Goal: Task Accomplishment & Management: Complete application form

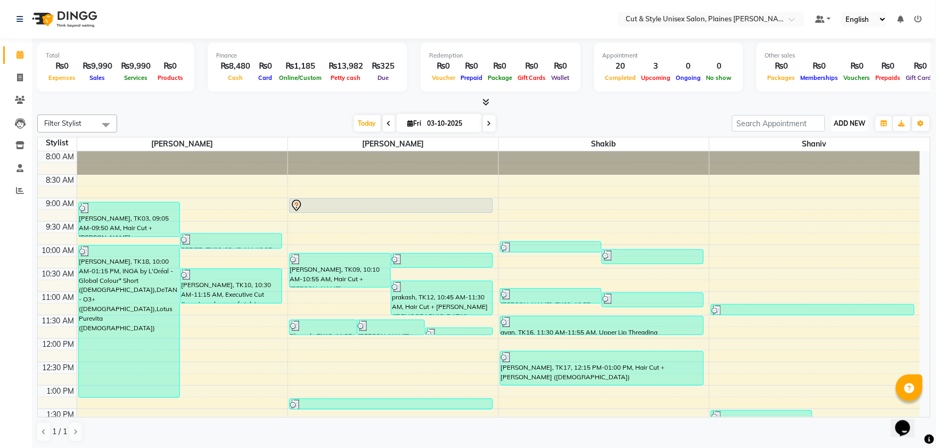
click at [857, 123] on span "ADD NEW" at bounding box center [850, 123] width 31 height 8
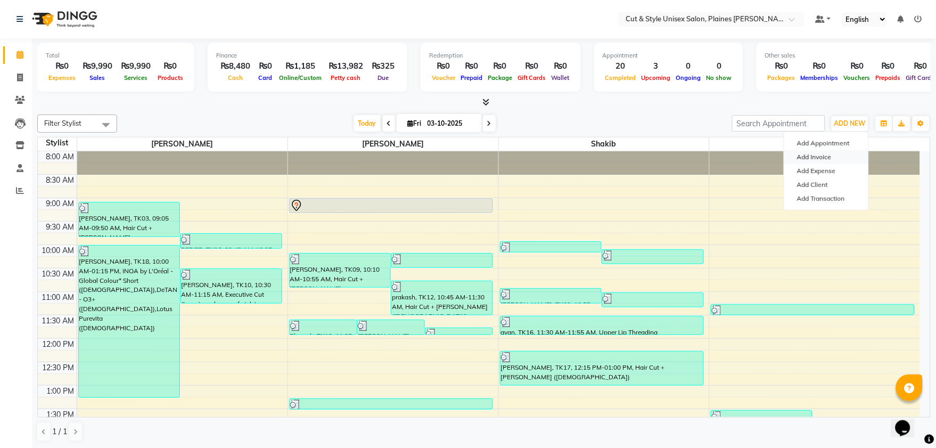
click at [834, 154] on link "Add Invoice" at bounding box center [827, 157] width 84 height 14
select select "service"
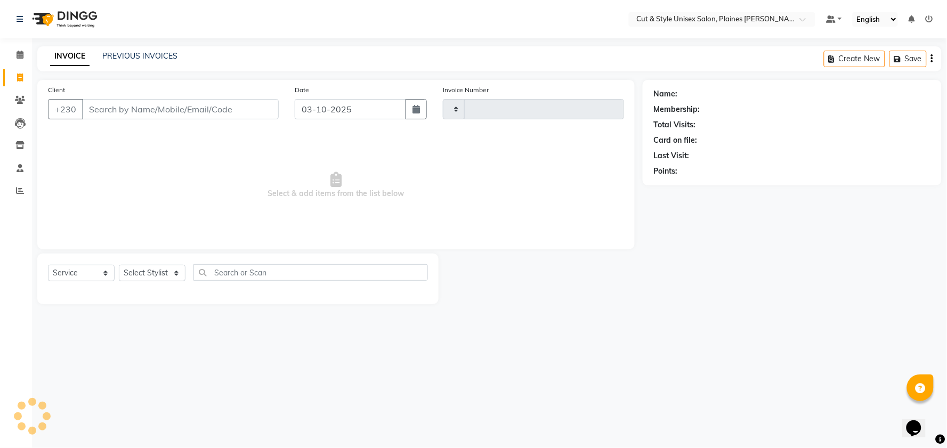
type input "4441"
select select "7731"
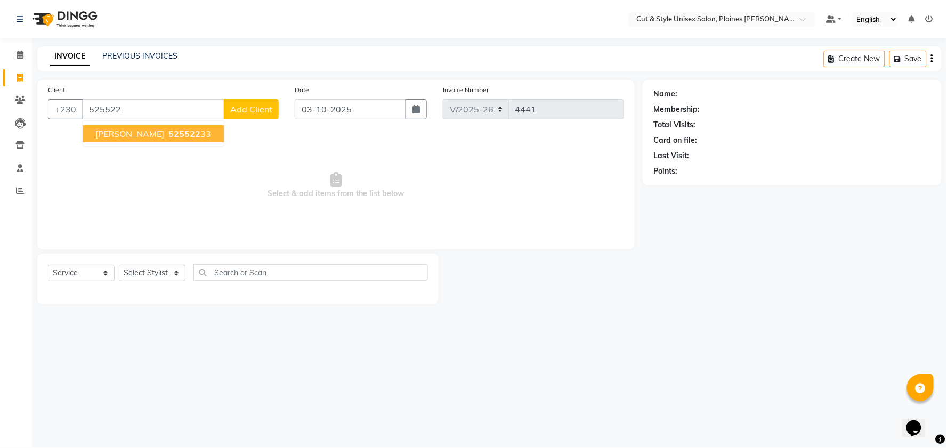
click at [203, 135] on ngb-highlight "525522 33" at bounding box center [188, 133] width 45 height 11
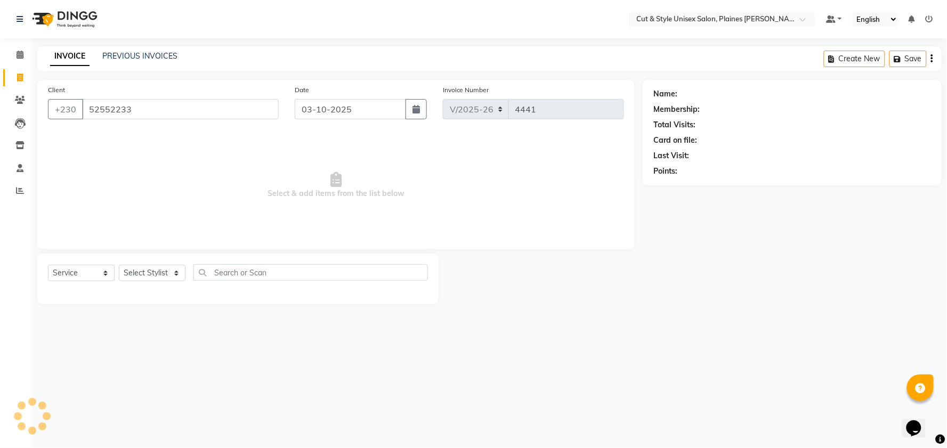
type input "52552233"
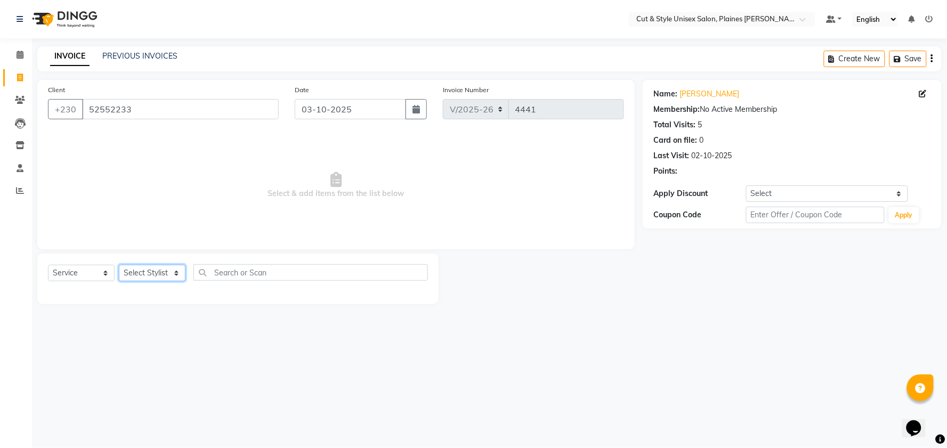
click at [176, 273] on select "Select Stylist [PERSON_NAME] Manager [PERSON_NAME]" at bounding box center [152, 273] width 67 height 17
select select "68911"
click at [119, 265] on select "Select Stylist [PERSON_NAME] Manager [PERSON_NAME]" at bounding box center [152, 273] width 67 height 17
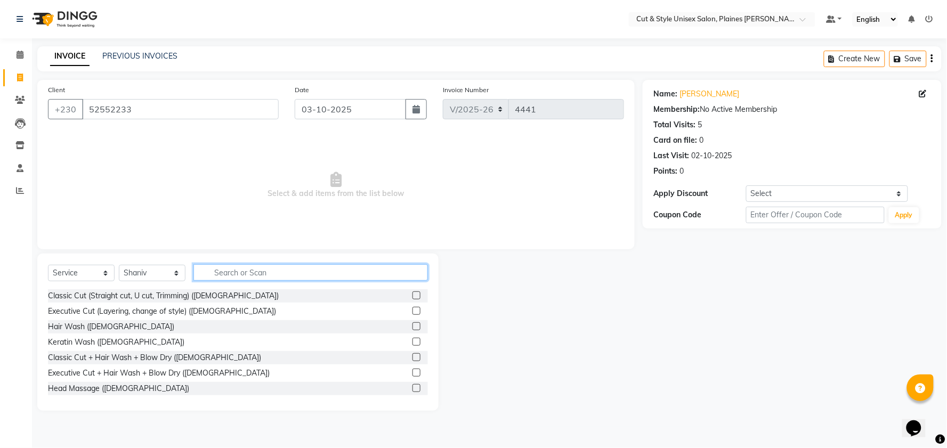
click at [222, 270] on input "text" at bounding box center [310, 272] width 234 height 17
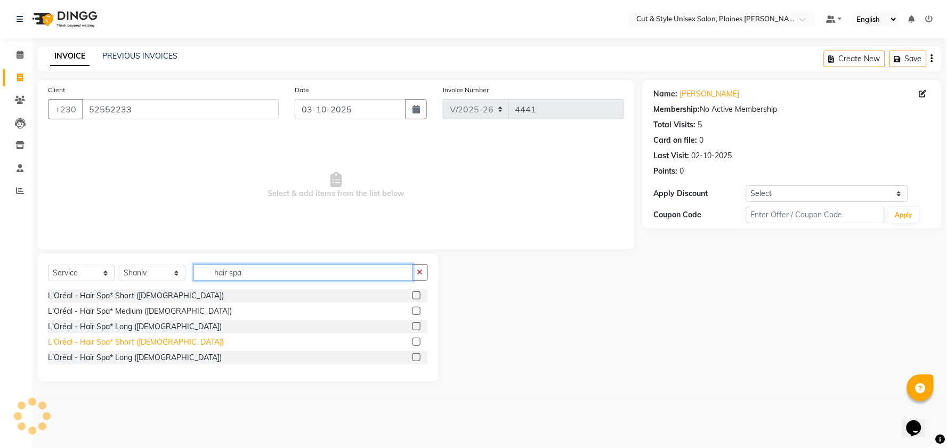
type input "hair spa"
click at [138, 343] on div "L'Oréal - Hair Spa* Short ([DEMOGRAPHIC_DATA])" at bounding box center [136, 342] width 176 height 11
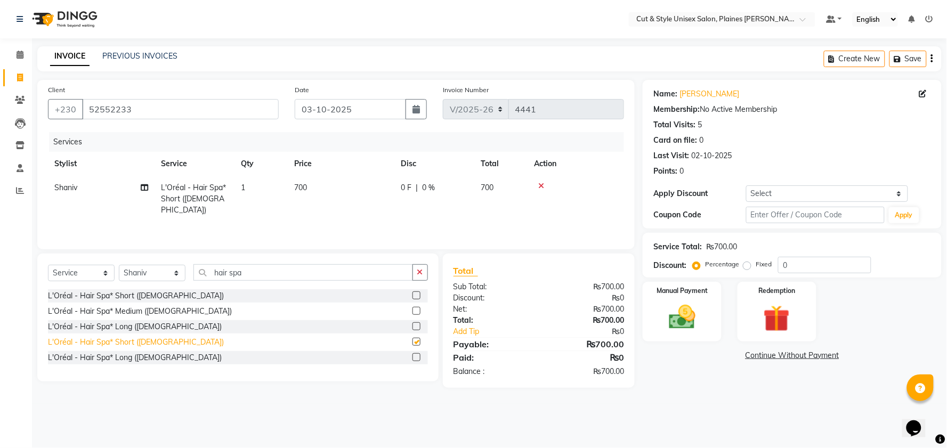
checkbox input "false"
click at [541, 182] on icon at bounding box center [541, 185] width 6 height 7
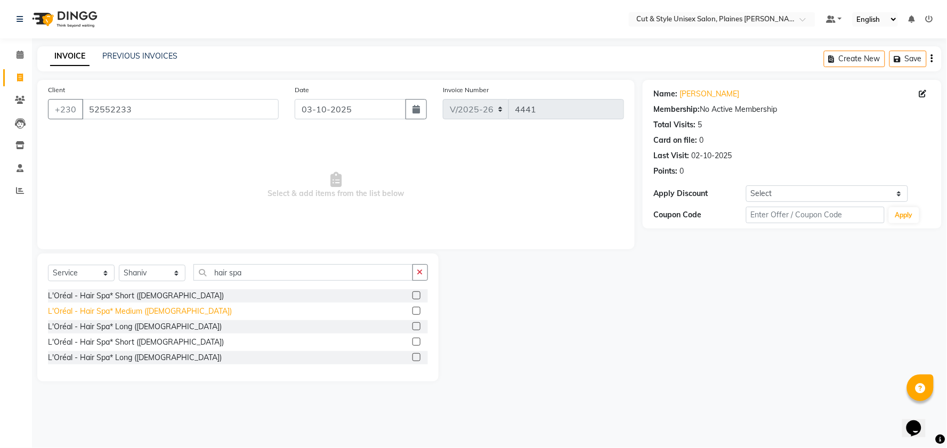
click at [162, 312] on div "L'Oréal - Hair Spa* Medium ([DEMOGRAPHIC_DATA])" at bounding box center [140, 311] width 184 height 11
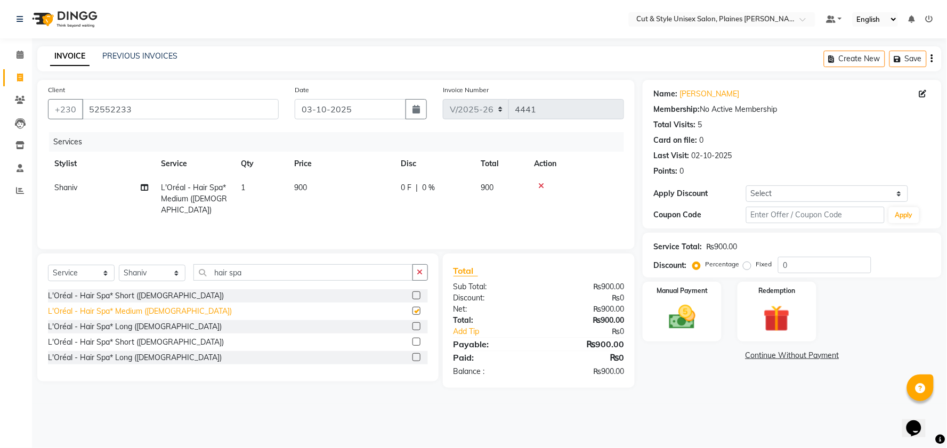
checkbox input "false"
click at [541, 183] on icon at bounding box center [541, 185] width 6 height 7
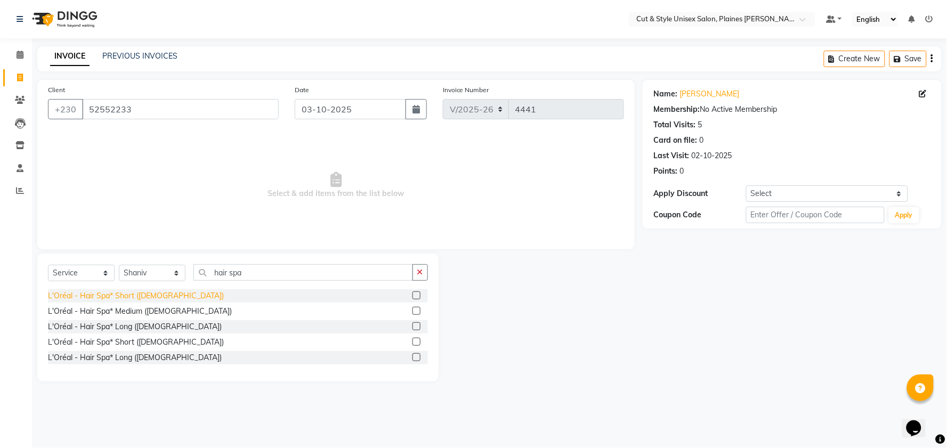
click at [157, 291] on div "L'Oréal - Hair Spa* Short ([DEMOGRAPHIC_DATA])" at bounding box center [136, 295] width 176 height 11
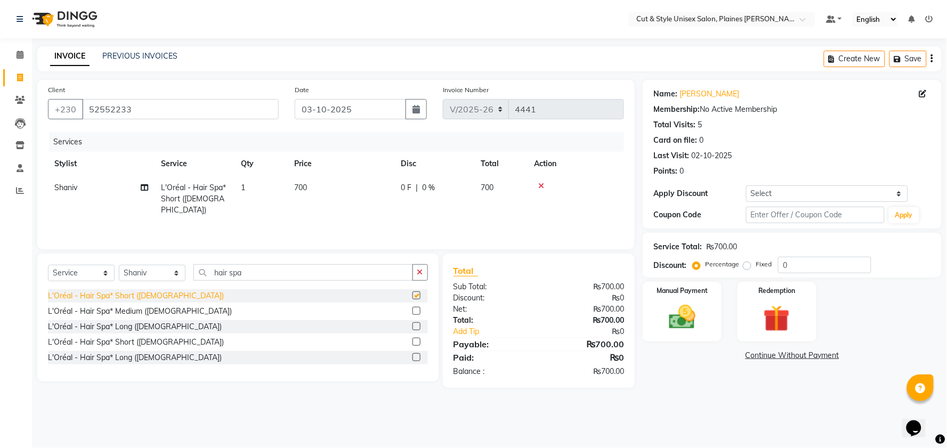
checkbox input "false"
click at [540, 183] on icon at bounding box center [541, 185] width 6 height 7
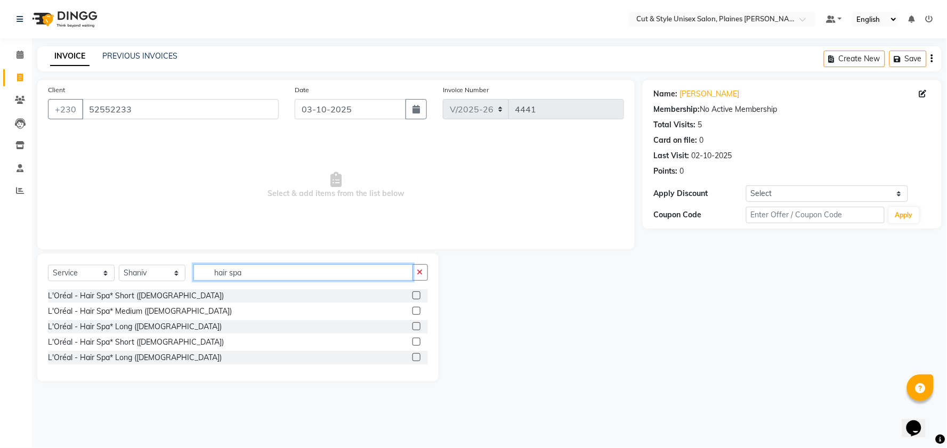
click at [274, 267] on input "hair spa" at bounding box center [302, 272] width 219 height 17
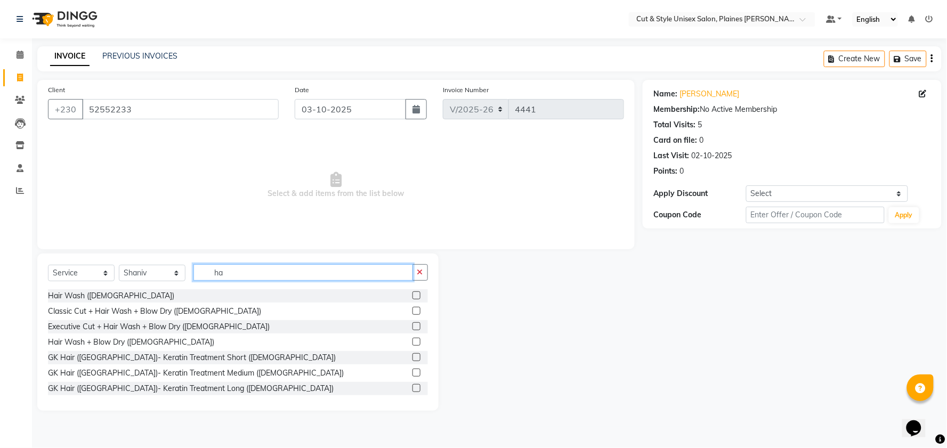
type input "h"
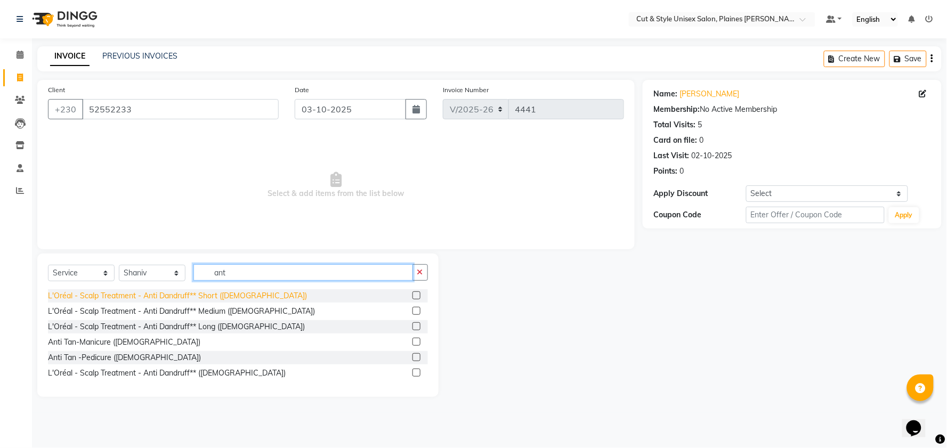
type input "ant"
click at [237, 291] on div "L'Oréal - Scalp Treatment - Anti Dandruff** Short ([DEMOGRAPHIC_DATA])" at bounding box center [177, 295] width 259 height 11
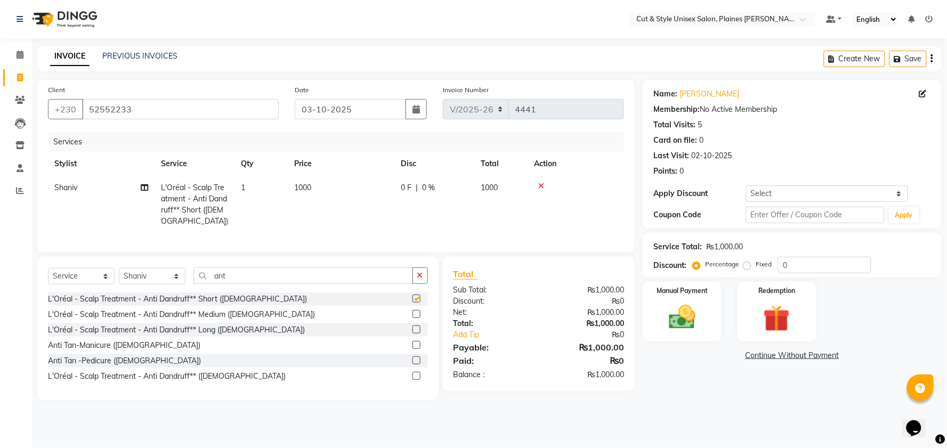
checkbox input "false"
drag, startPoint x: 540, startPoint y: 186, endPoint x: 403, endPoint y: 251, distance: 150.8
click at [539, 186] on icon at bounding box center [541, 185] width 6 height 7
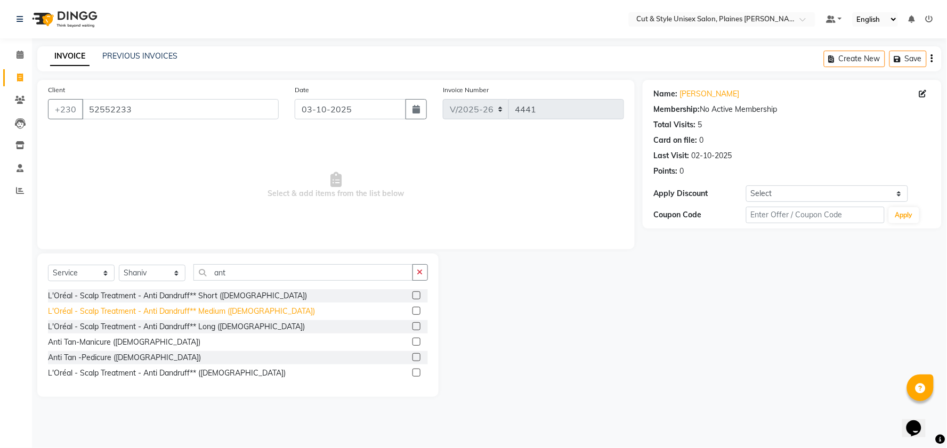
click at [241, 315] on div "L'Oréal - Scalp Treatment - Anti Dandruff** Medium ([DEMOGRAPHIC_DATA])" at bounding box center [181, 311] width 267 height 11
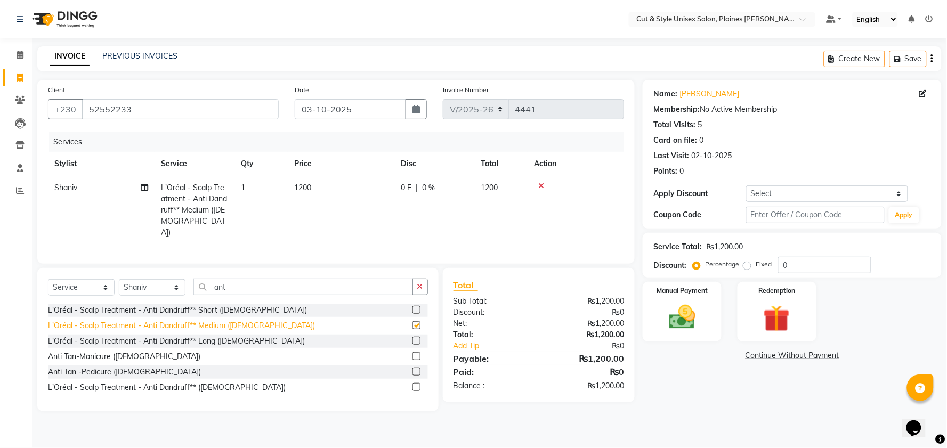
checkbox input "false"
click at [698, 315] on img at bounding box center [681, 317] width 45 height 32
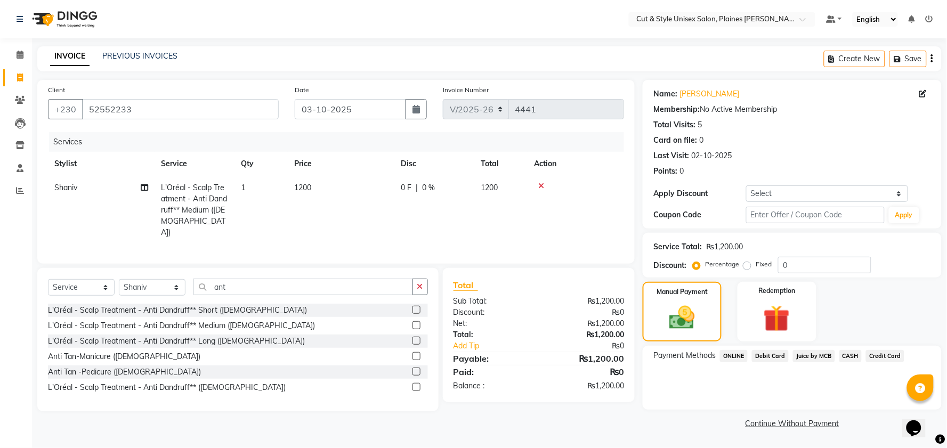
click at [852, 357] on span "CASH" at bounding box center [850, 356] width 23 height 12
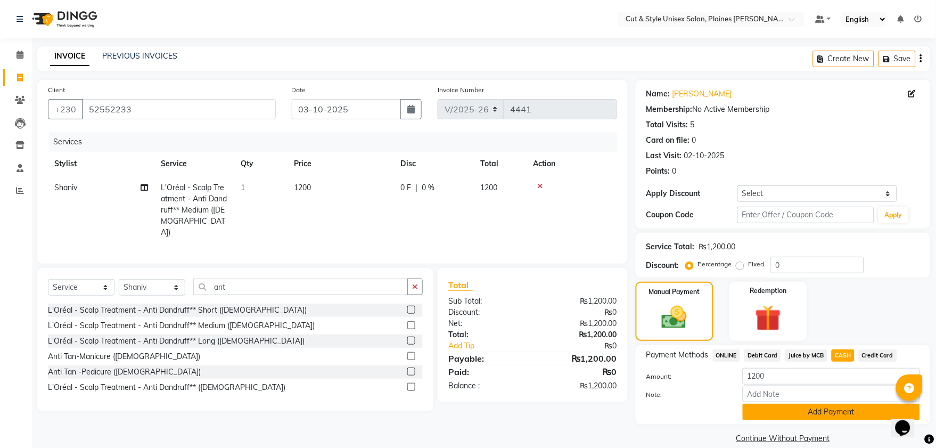
click at [819, 411] on button "Add Payment" at bounding box center [831, 412] width 177 height 17
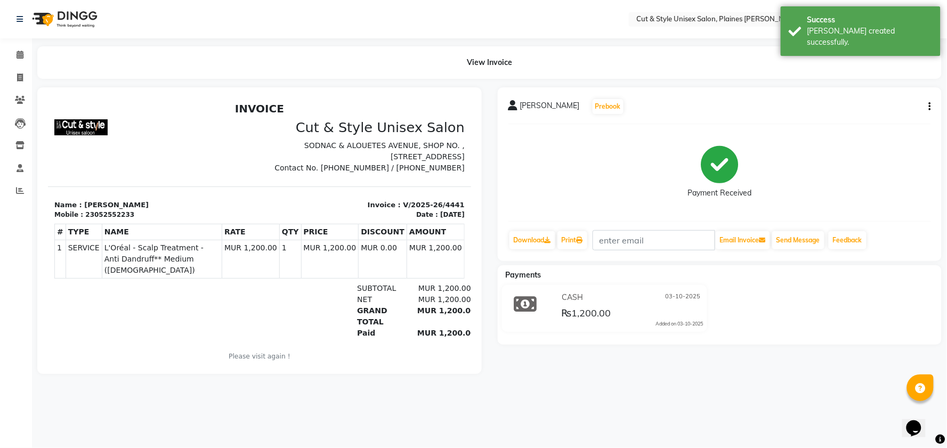
click at [36, 18] on img at bounding box center [63, 19] width 73 height 30
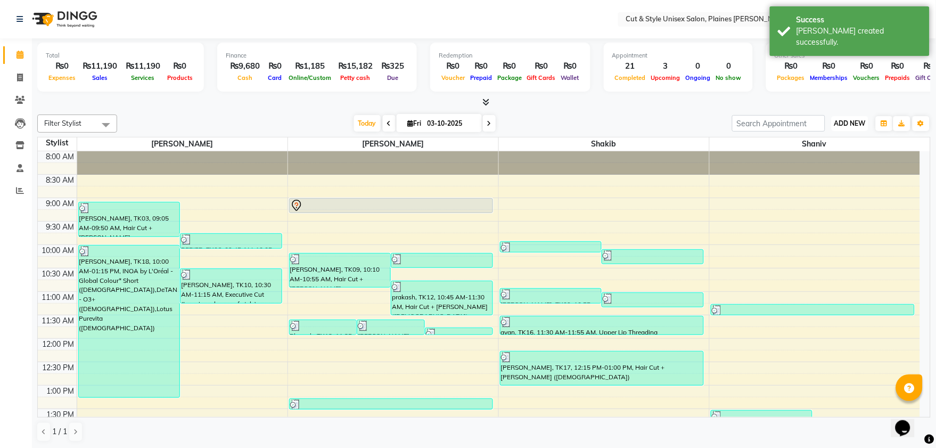
click at [862, 121] on span "ADD NEW" at bounding box center [850, 123] width 31 height 8
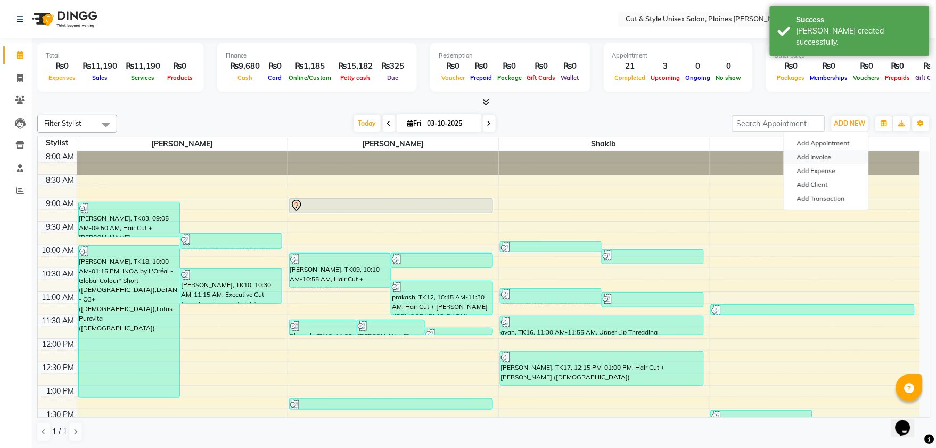
click at [833, 160] on link "Add Invoice" at bounding box center [827, 157] width 84 height 14
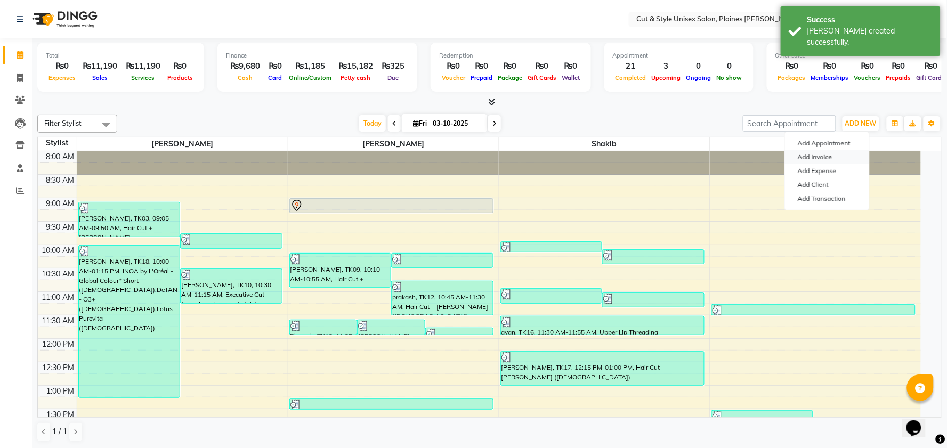
select select "service"
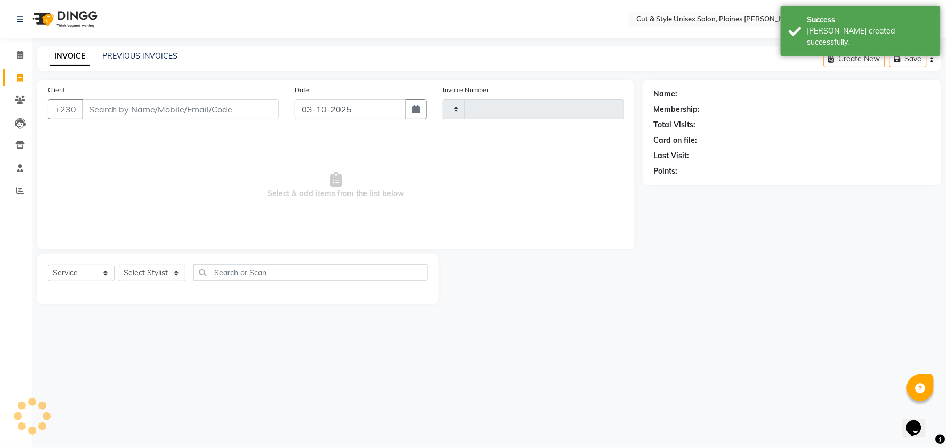
type input "4442"
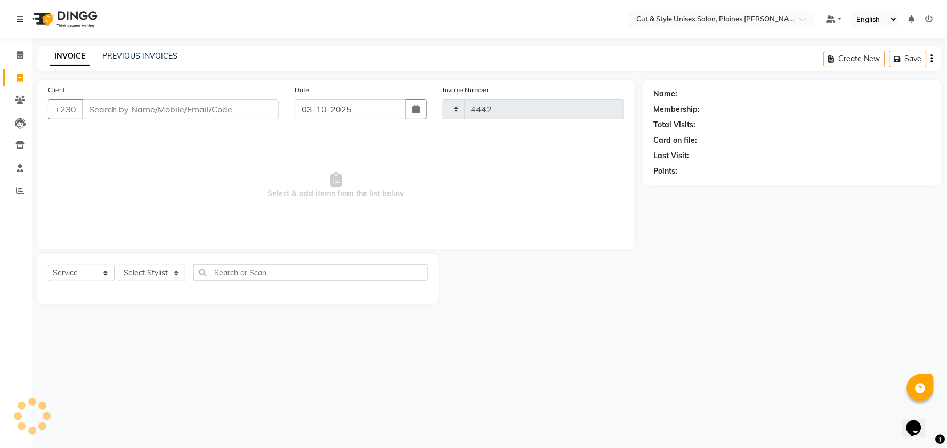
select select "7731"
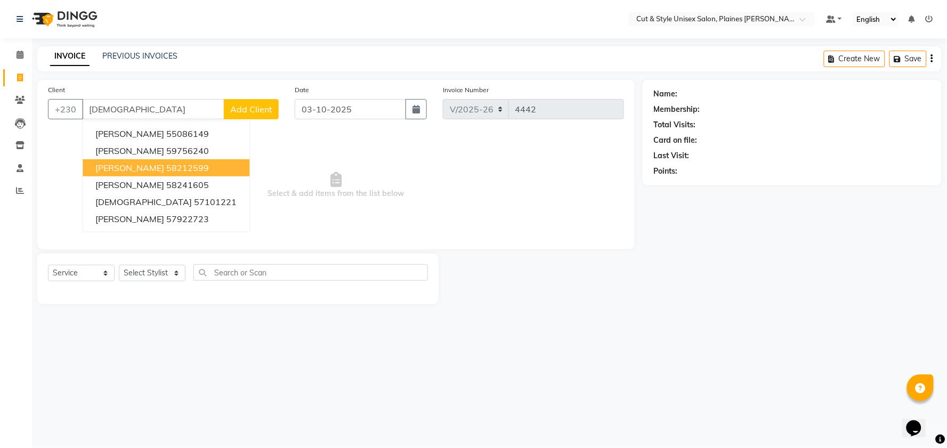
click at [145, 167] on span "[PERSON_NAME]" at bounding box center [129, 167] width 69 height 11
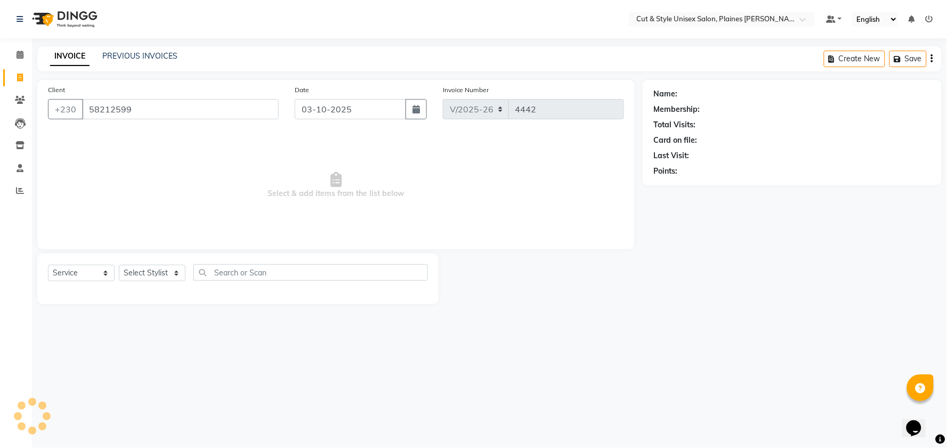
type input "58212599"
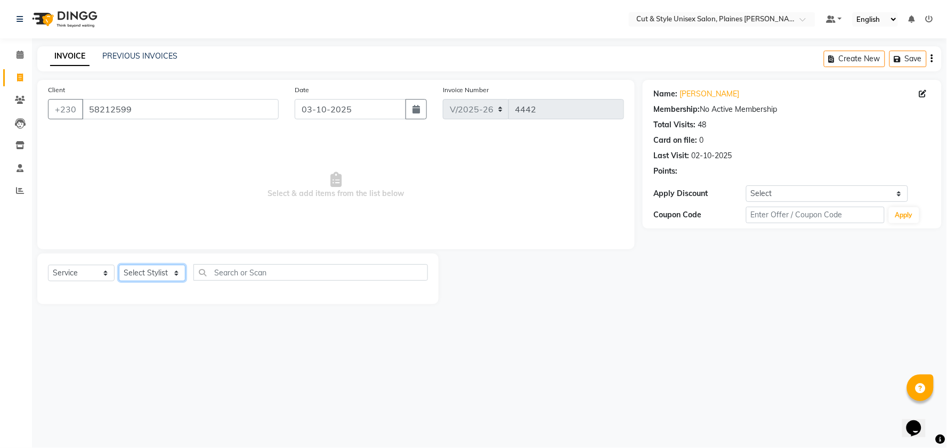
click at [178, 276] on select "Select Stylist [PERSON_NAME] Manager [PERSON_NAME]" at bounding box center [152, 273] width 67 height 17
select select "68910"
click at [119, 265] on select "Select Stylist [PERSON_NAME] Manager [PERSON_NAME]" at bounding box center [152, 273] width 67 height 17
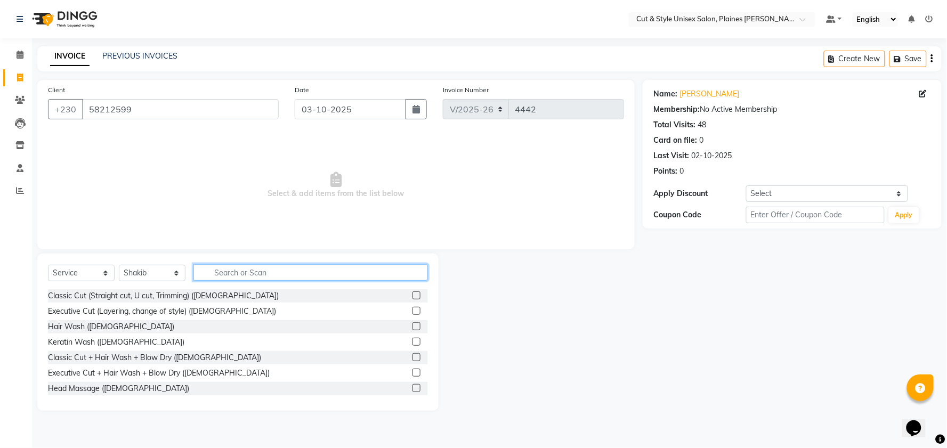
click at [220, 268] on input "text" at bounding box center [310, 272] width 234 height 17
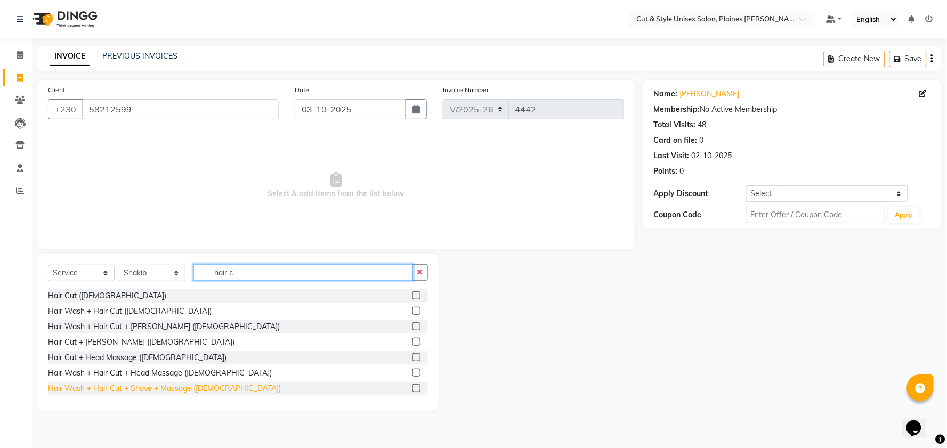
type input "hair c"
click at [192, 383] on div "Hair Wash + Hair Cut + Shave + Massage ([DEMOGRAPHIC_DATA])" at bounding box center [164, 388] width 233 height 11
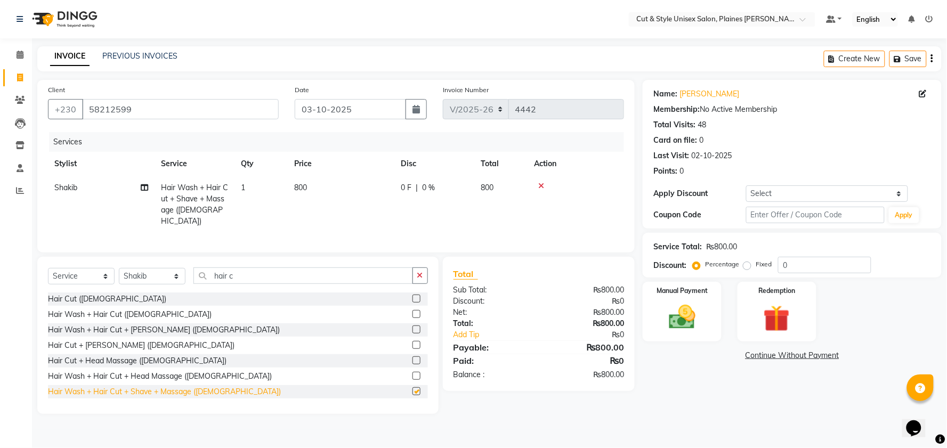
checkbox input "false"
click at [693, 317] on img at bounding box center [681, 317] width 45 height 32
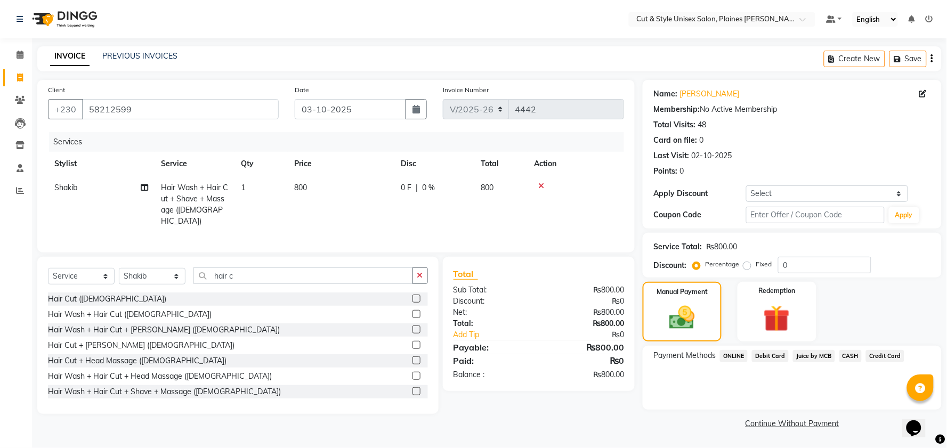
click at [845, 355] on span "CASH" at bounding box center [850, 356] width 23 height 12
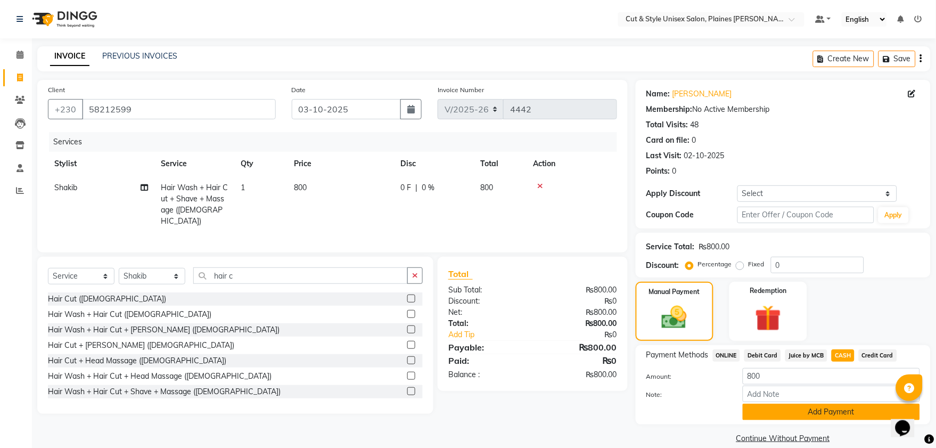
click at [842, 413] on button "Add Payment" at bounding box center [831, 412] width 177 height 17
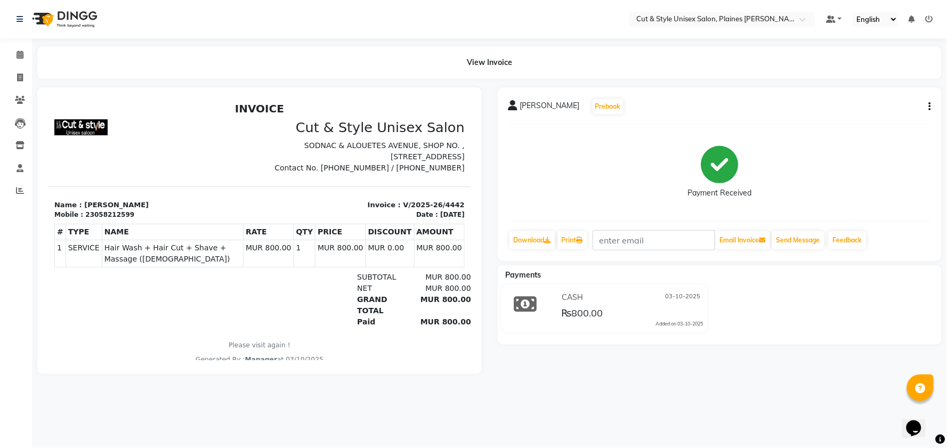
click at [71, 19] on img at bounding box center [63, 19] width 73 height 30
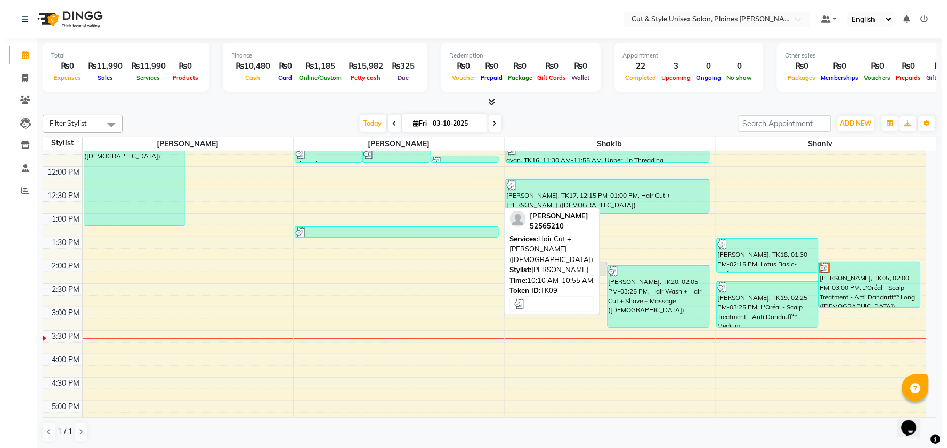
scroll to position [177, 0]
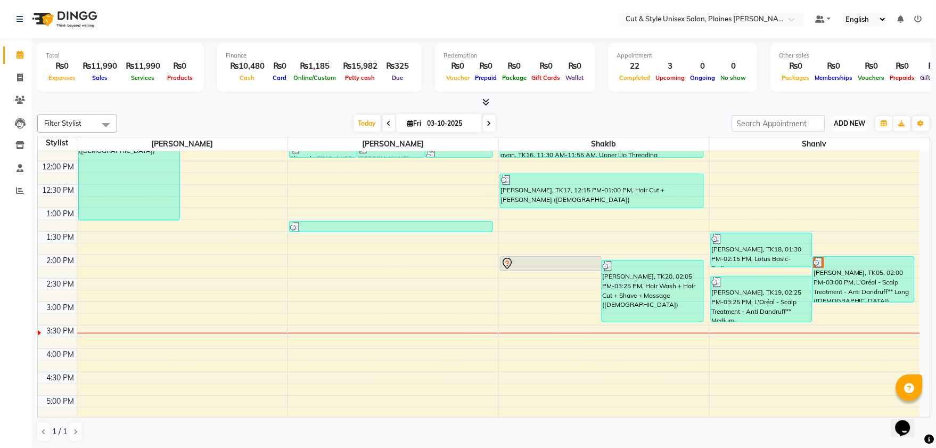
click at [843, 124] on span "ADD NEW" at bounding box center [850, 123] width 31 height 8
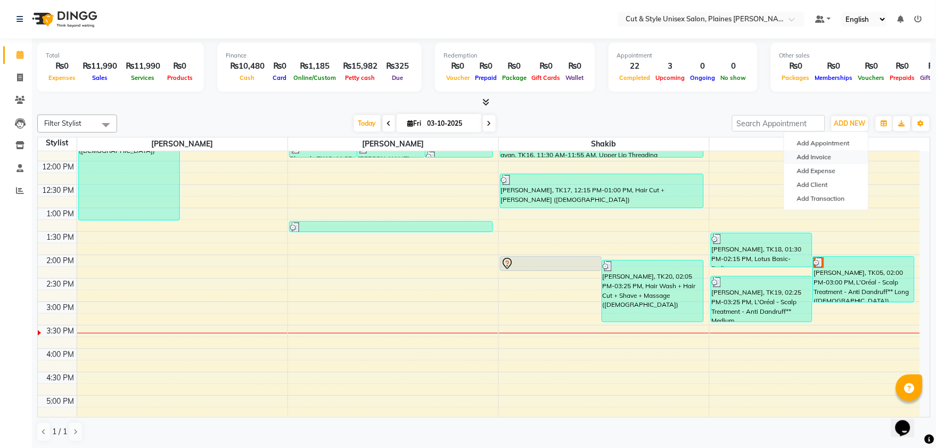
click at [832, 151] on link "Add Invoice" at bounding box center [827, 157] width 84 height 14
select select "service"
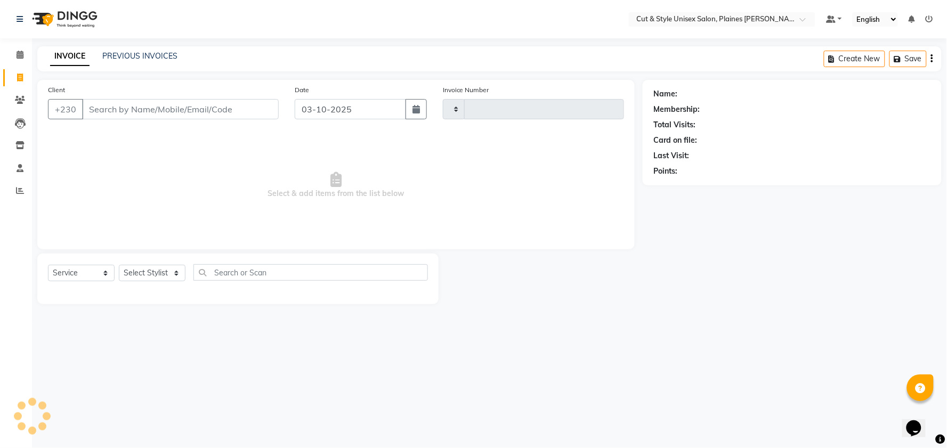
type input "4443"
select select "7731"
click at [137, 275] on select "Select Stylist [PERSON_NAME] Manager [PERSON_NAME]" at bounding box center [152, 273] width 67 height 17
select select "68908"
click at [119, 265] on select "Select Stylist [PERSON_NAME] Manager [PERSON_NAME]" at bounding box center [152, 273] width 67 height 17
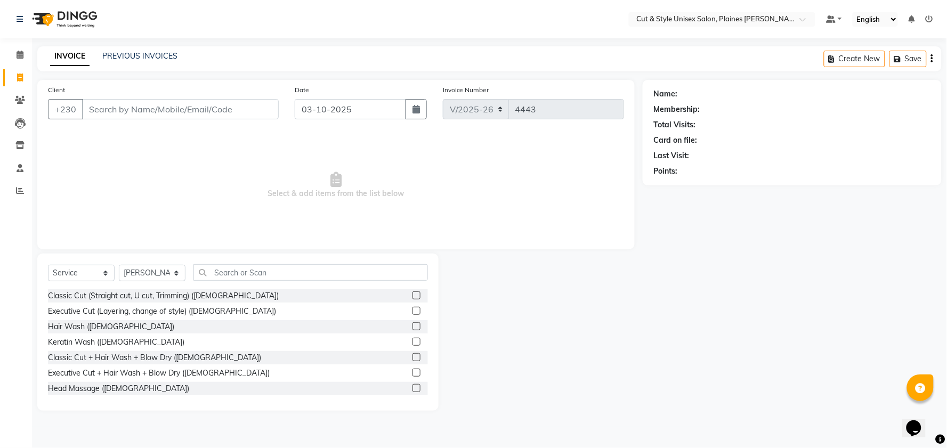
click at [412, 370] on label at bounding box center [416, 373] width 8 height 8
click at [412, 370] on input "checkbox" at bounding box center [415, 373] width 7 height 7
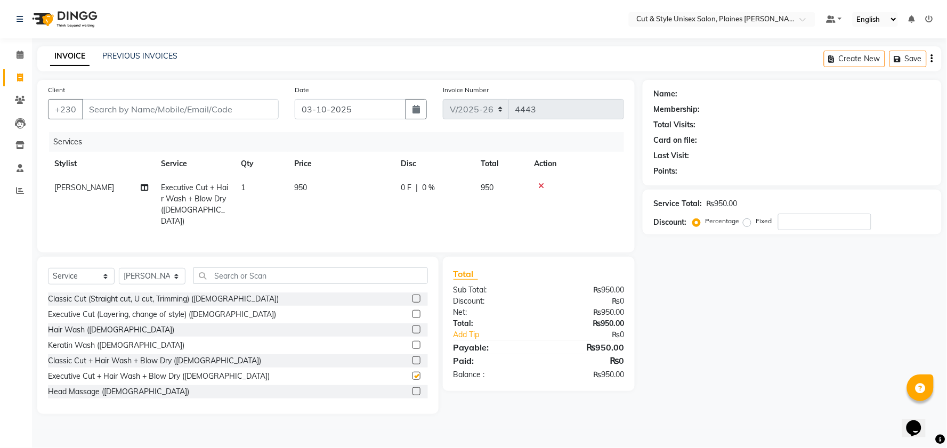
checkbox input "false"
click at [163, 110] on input "Client" at bounding box center [180, 109] width 197 height 20
click at [160, 104] on input "Client" at bounding box center [180, 109] width 197 height 20
type input "5"
type input "0"
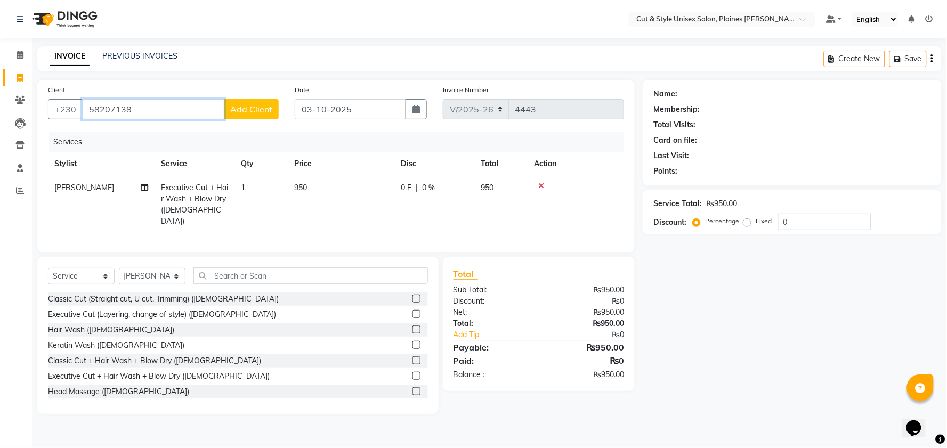
type input "58207138"
click at [235, 108] on span "Add Client" at bounding box center [251, 109] width 42 height 11
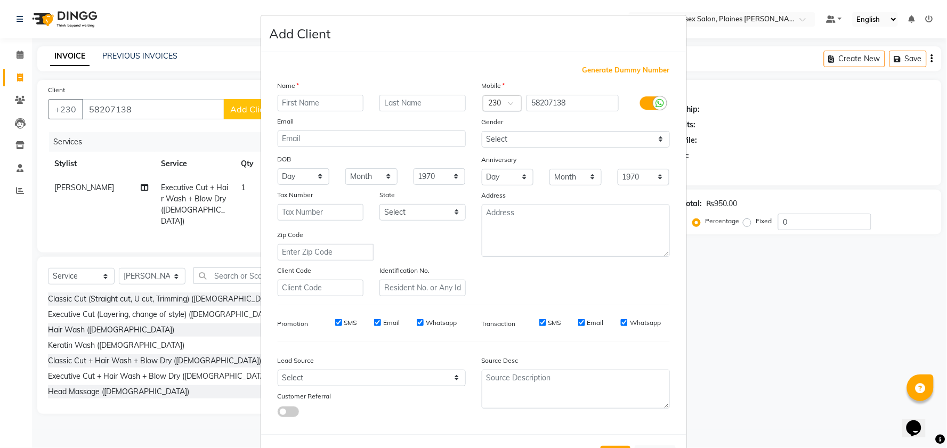
click at [283, 100] on input "text" at bounding box center [321, 103] width 86 height 17
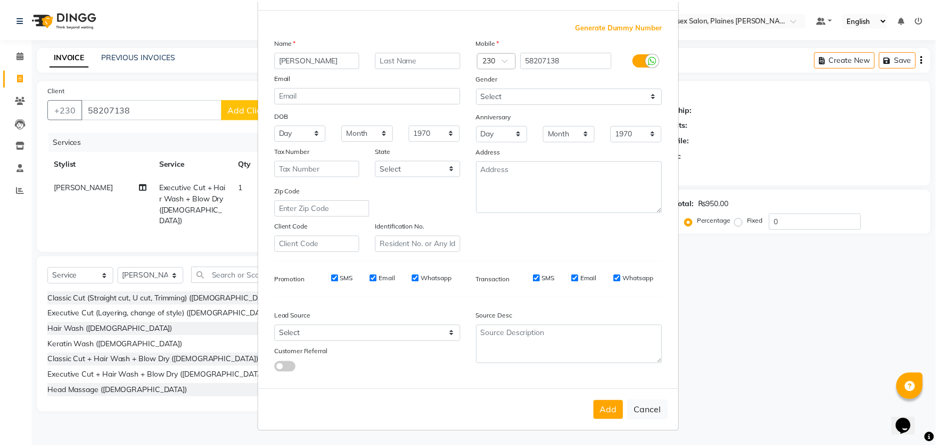
scroll to position [44, 0]
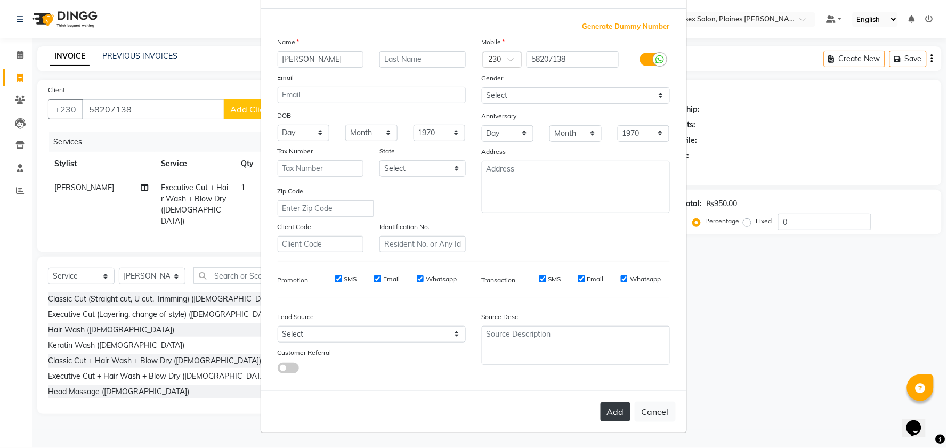
type input "[PERSON_NAME]"
click at [607, 409] on button "Add" at bounding box center [615, 411] width 30 height 19
select select
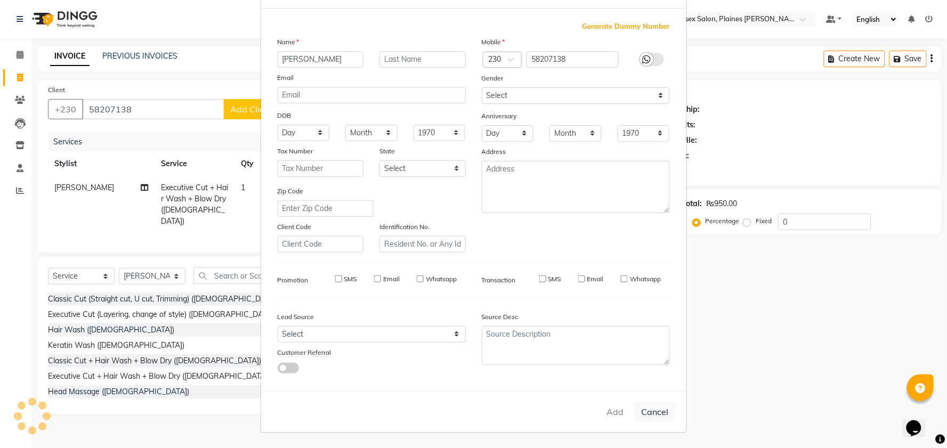
select select
checkbox input "false"
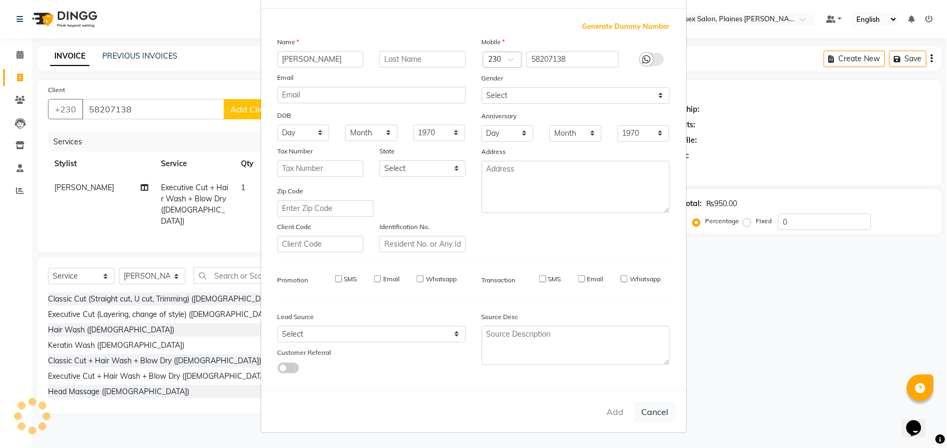
checkbox input "false"
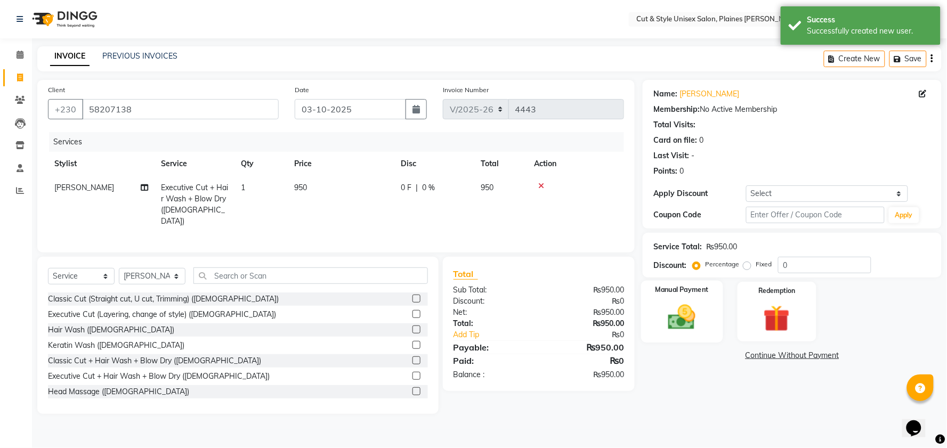
click at [672, 322] on img at bounding box center [681, 317] width 45 height 32
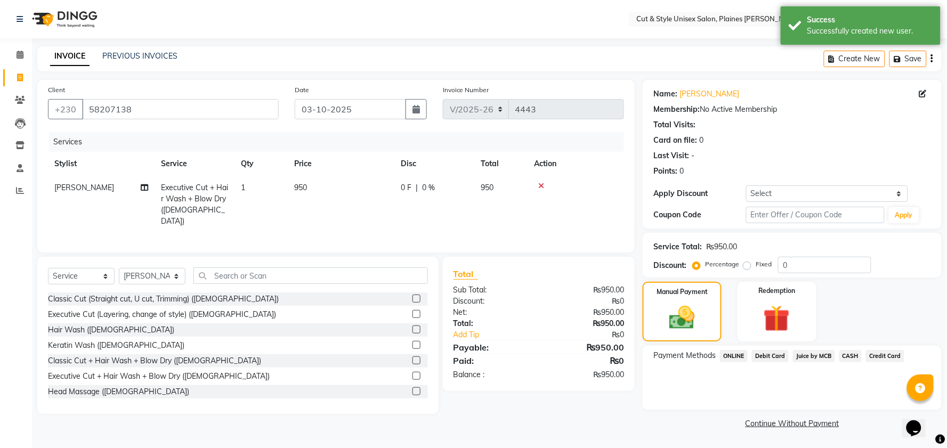
click at [803, 351] on span "Juice by MCB" at bounding box center [814, 356] width 42 height 12
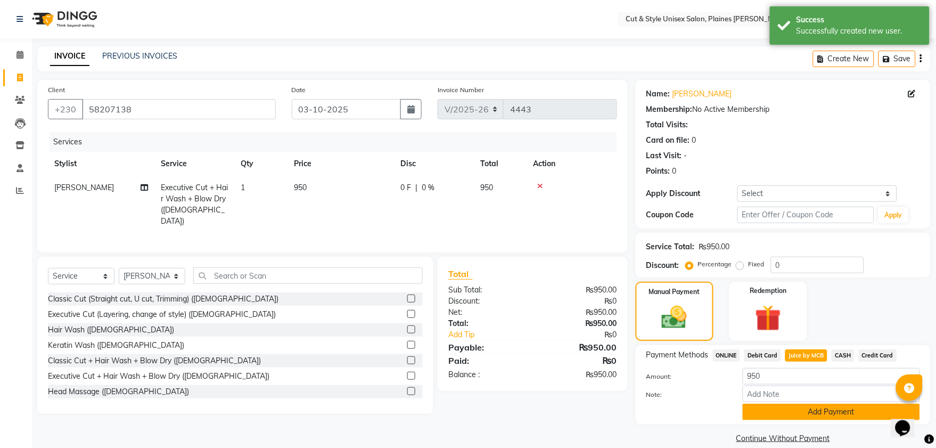
scroll to position [14, 0]
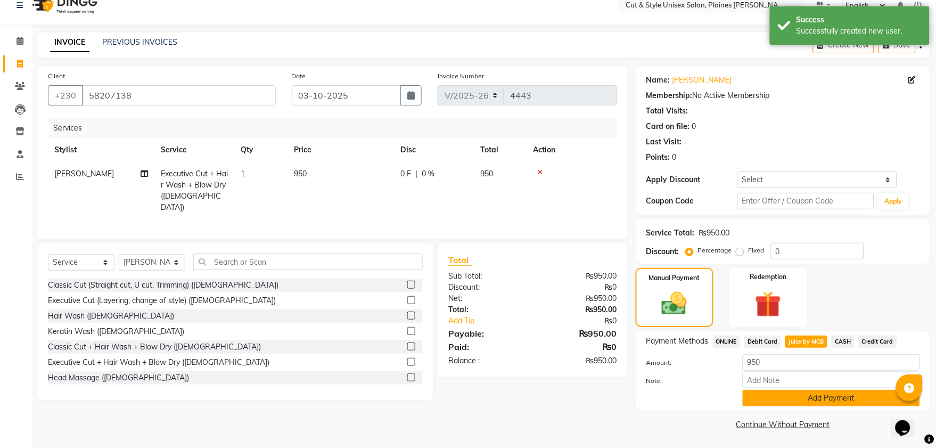
click at [801, 397] on button "Add Payment" at bounding box center [831, 398] width 177 height 17
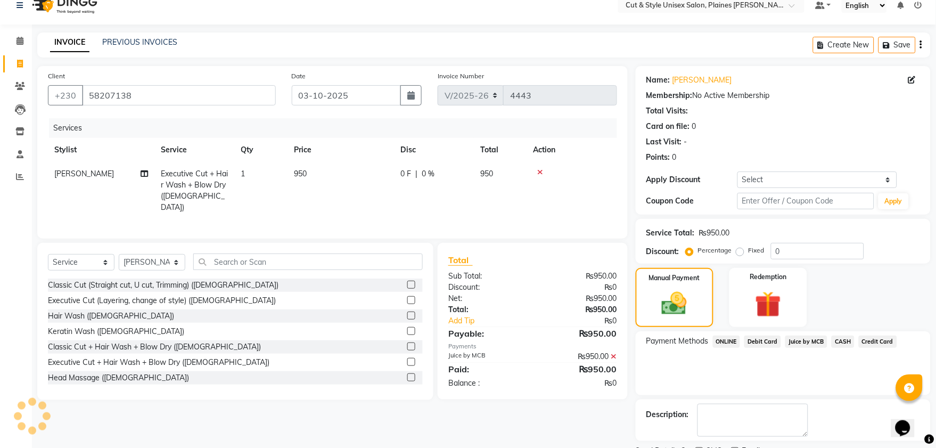
scroll to position [59, 0]
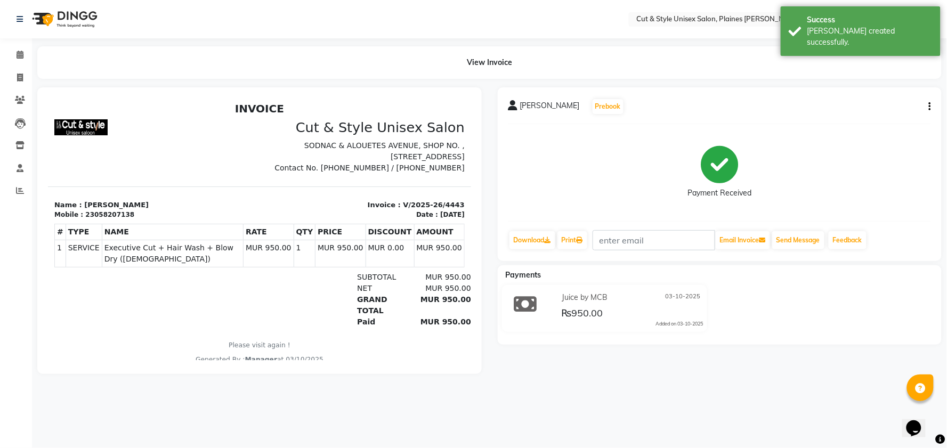
click at [78, 20] on img at bounding box center [63, 19] width 73 height 30
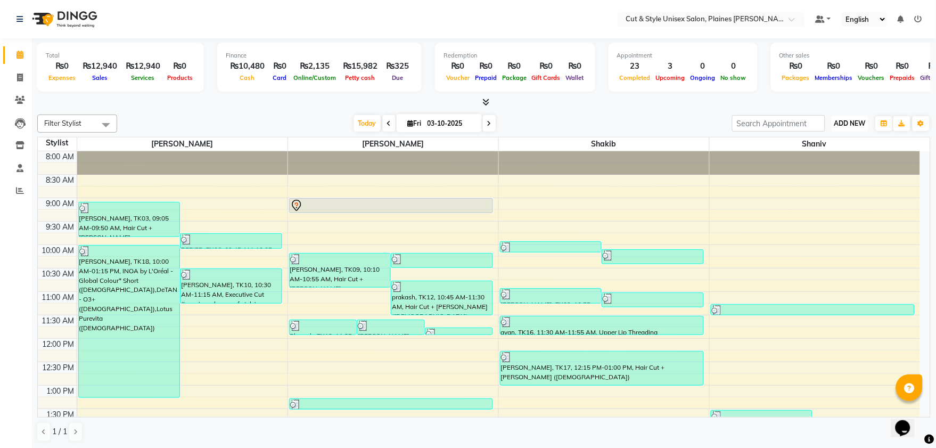
click at [857, 126] on span "ADD NEW" at bounding box center [850, 123] width 31 height 8
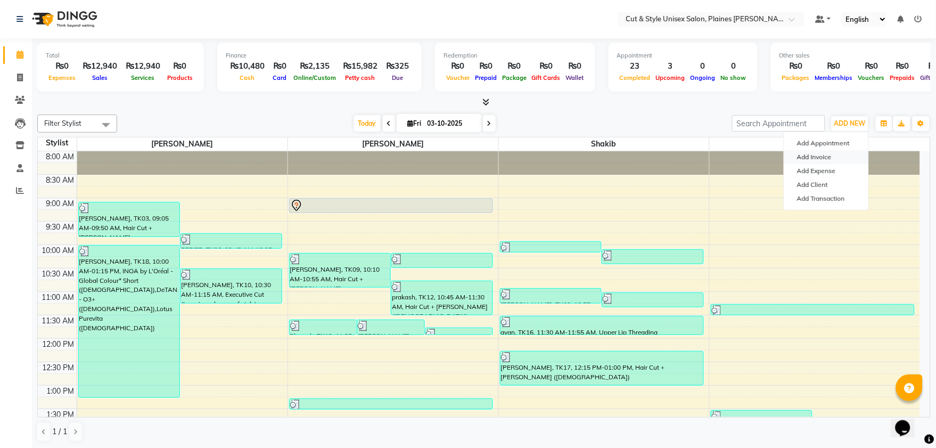
click at [834, 160] on link "Add Invoice" at bounding box center [827, 157] width 84 height 14
select select "service"
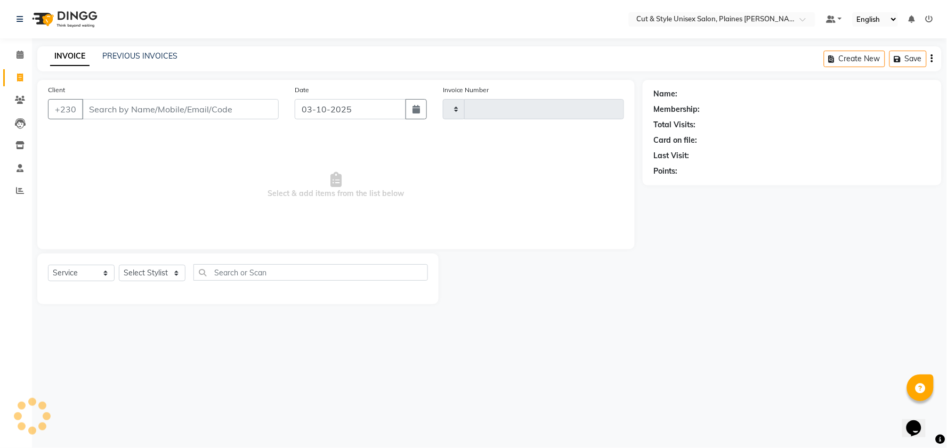
type input "4444"
select select "7731"
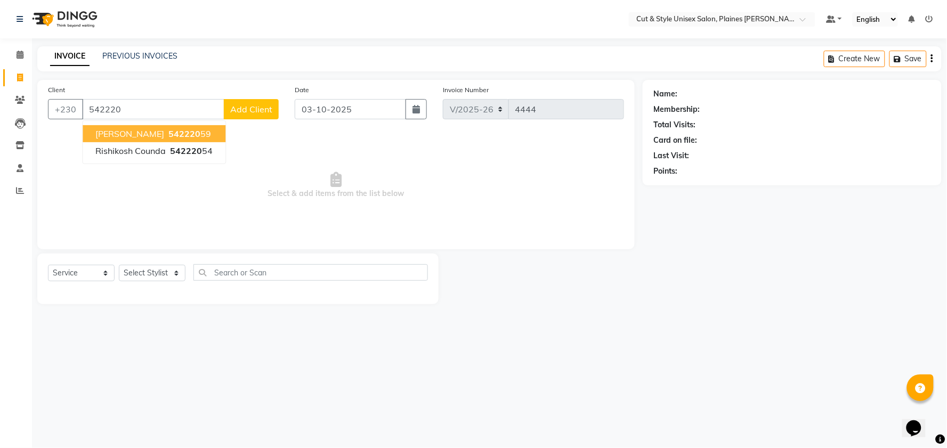
click at [183, 135] on span "542220" at bounding box center [184, 133] width 32 height 11
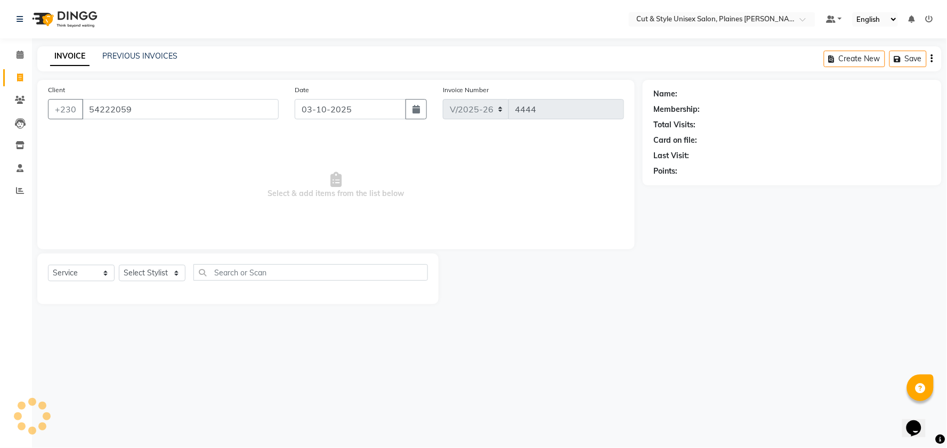
type input "54222059"
click at [180, 272] on select "Select Stylist [PERSON_NAME] Manager [PERSON_NAME]" at bounding box center [152, 273] width 67 height 17
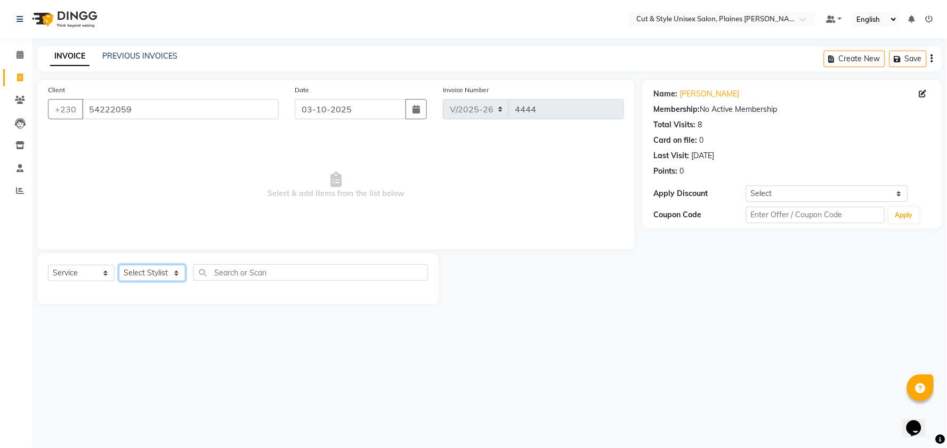
select select "68909"
click at [119, 265] on select "Select Stylist [PERSON_NAME] Manager [PERSON_NAME]" at bounding box center [152, 273] width 67 height 17
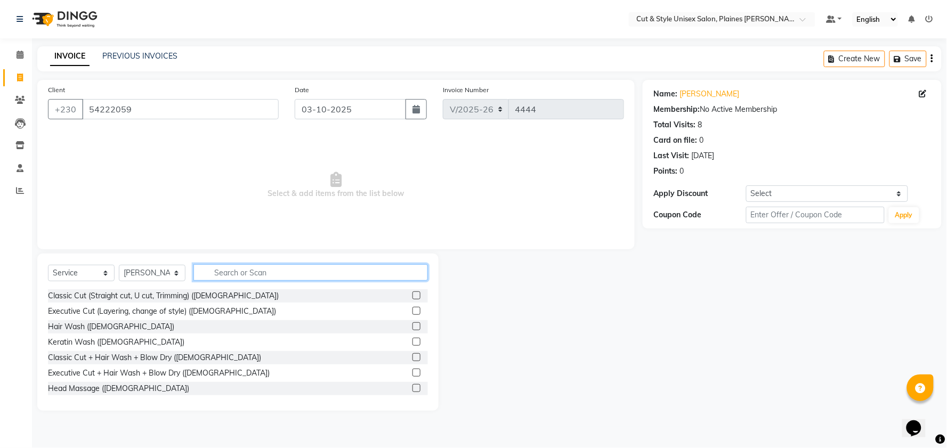
click at [214, 270] on input "text" at bounding box center [310, 272] width 234 height 17
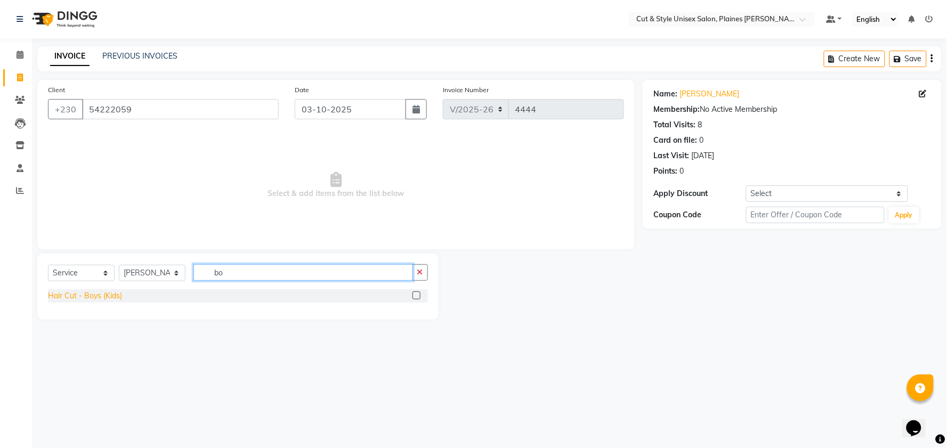
type input "bo"
click at [92, 292] on div "Hair Cut - Boys (Kids)" at bounding box center [85, 295] width 74 height 11
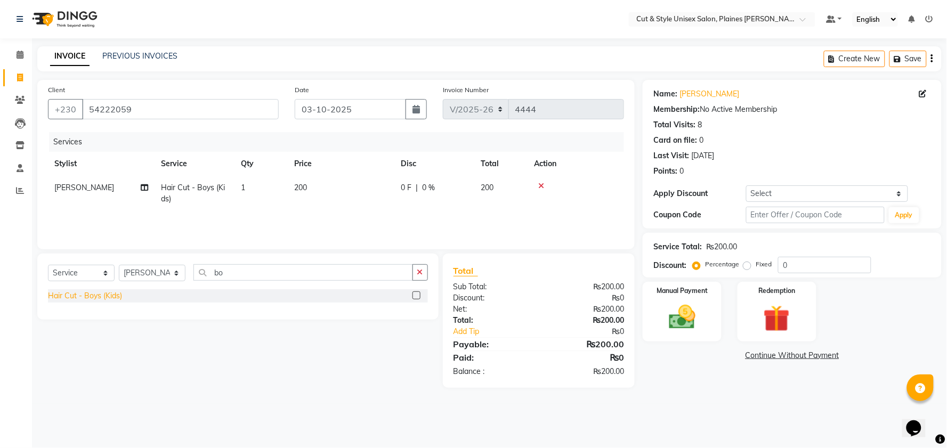
click at [91, 293] on div "Hair Cut - Boys (Kids)" at bounding box center [85, 295] width 74 height 11
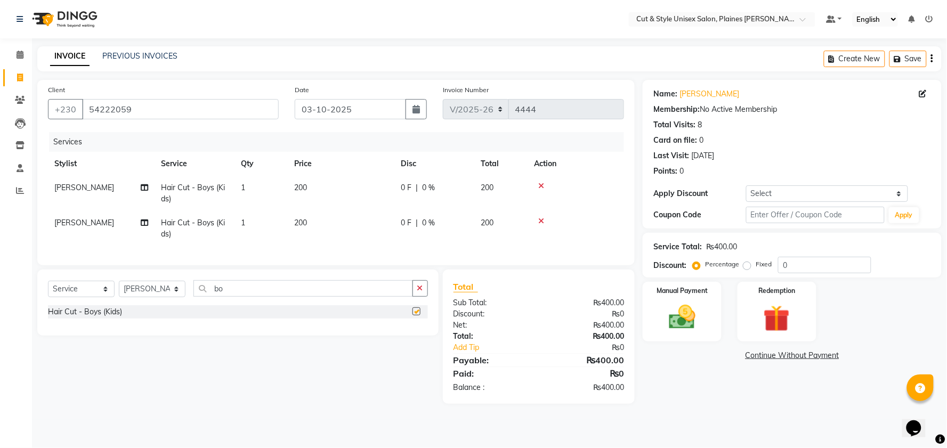
checkbox input "false"
click at [686, 301] on img at bounding box center [681, 317] width 45 height 32
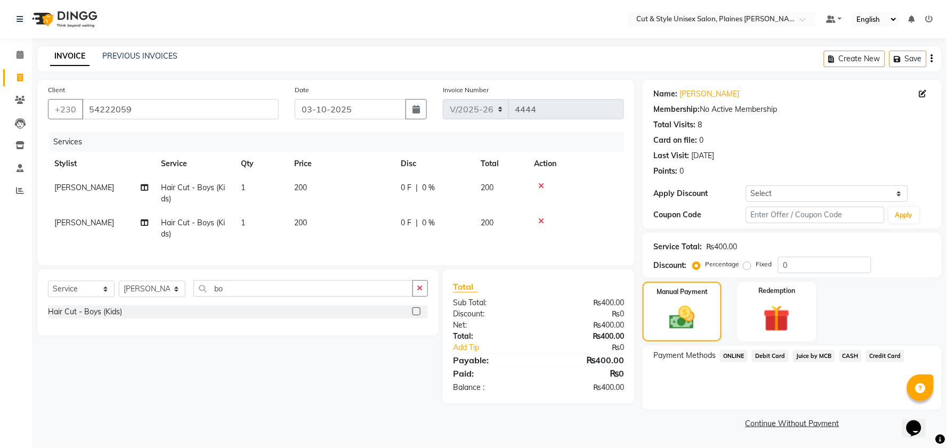
click at [791, 350] on div "Juice by MCB" at bounding box center [811, 357] width 46 height 14
click at [795, 353] on span "Juice by MCB" at bounding box center [814, 356] width 42 height 12
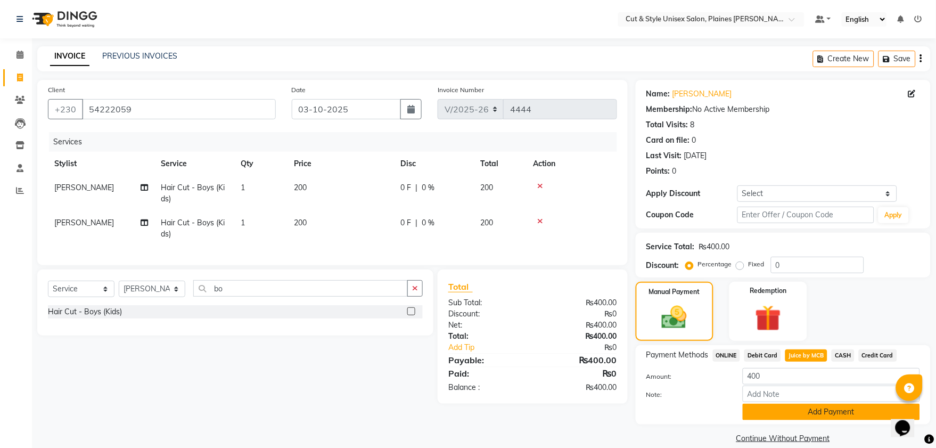
scroll to position [14, 0]
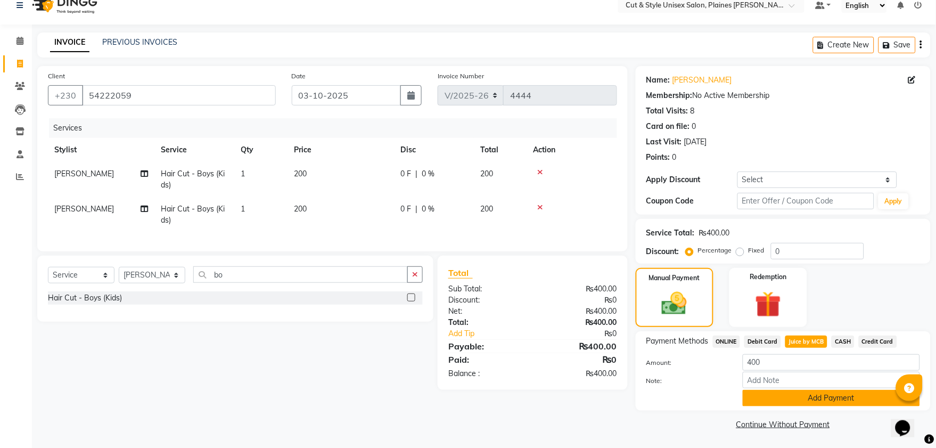
click at [779, 402] on button "Add Payment" at bounding box center [831, 398] width 177 height 17
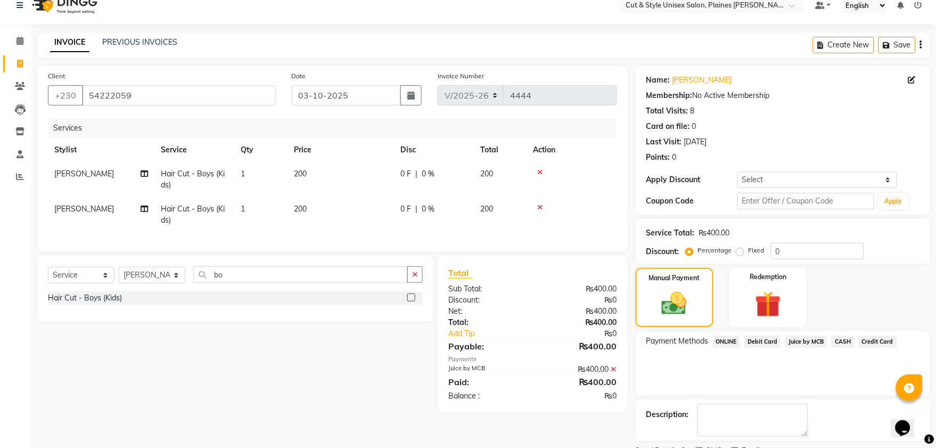
scroll to position [59, 0]
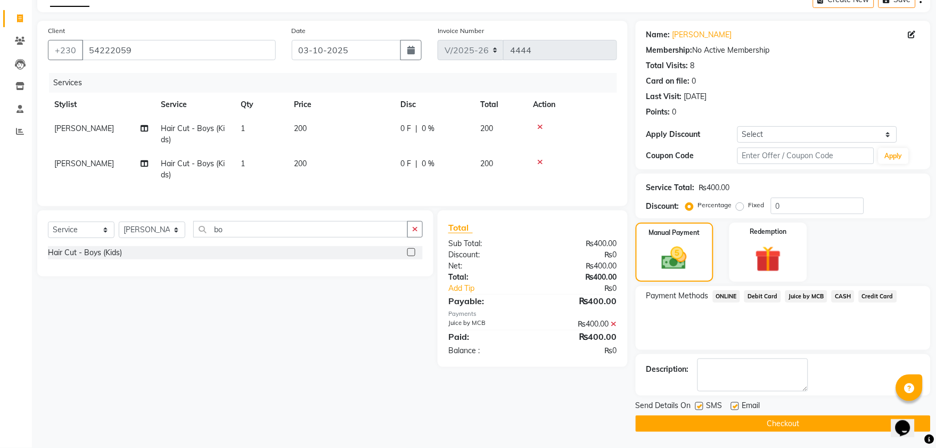
click at [806, 418] on button "Checkout" at bounding box center [783, 423] width 295 height 17
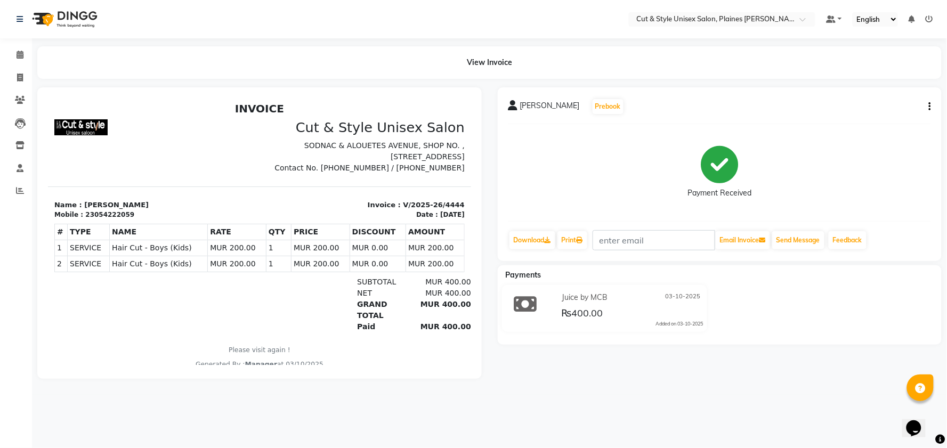
click at [71, 11] on img at bounding box center [63, 19] width 73 height 30
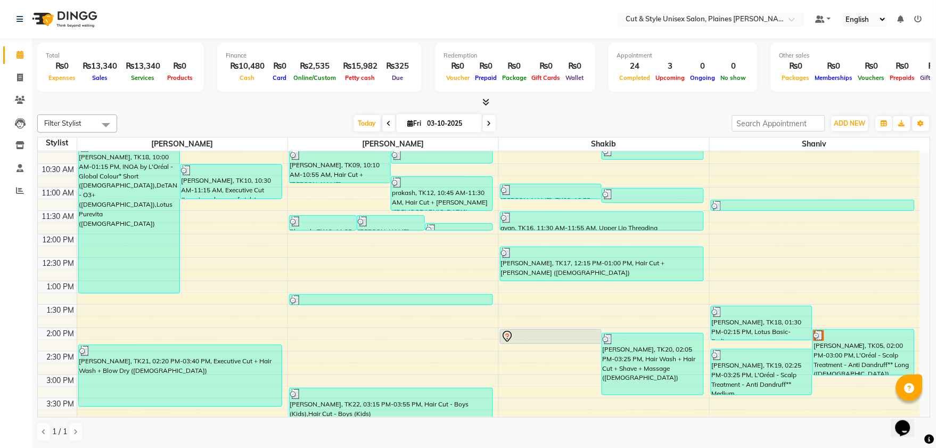
scroll to position [118, 0]
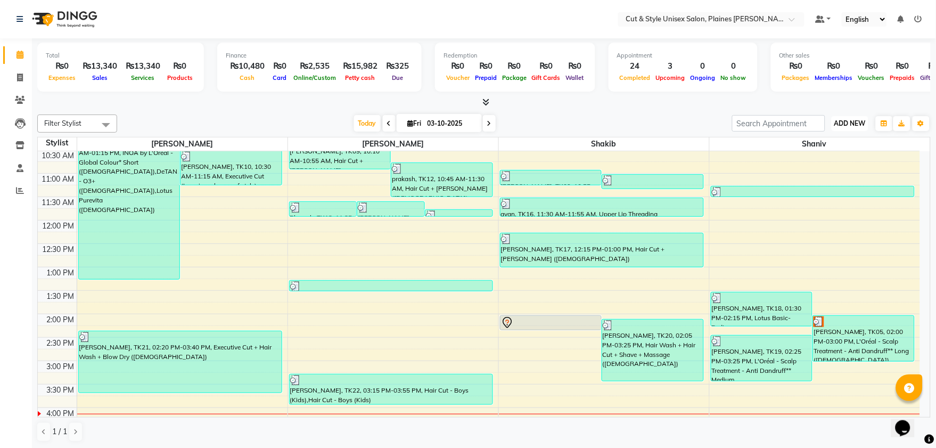
click at [845, 125] on span "ADD NEW" at bounding box center [850, 123] width 31 height 8
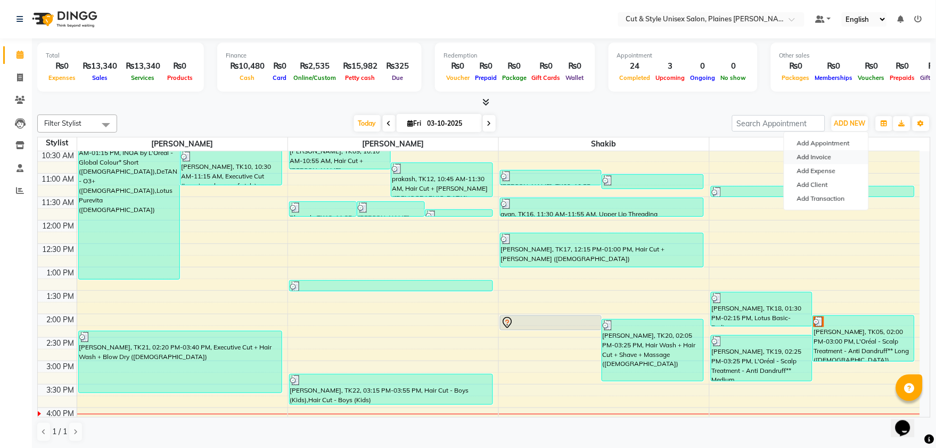
click at [832, 159] on link "Add Invoice" at bounding box center [827, 157] width 84 height 14
select select "service"
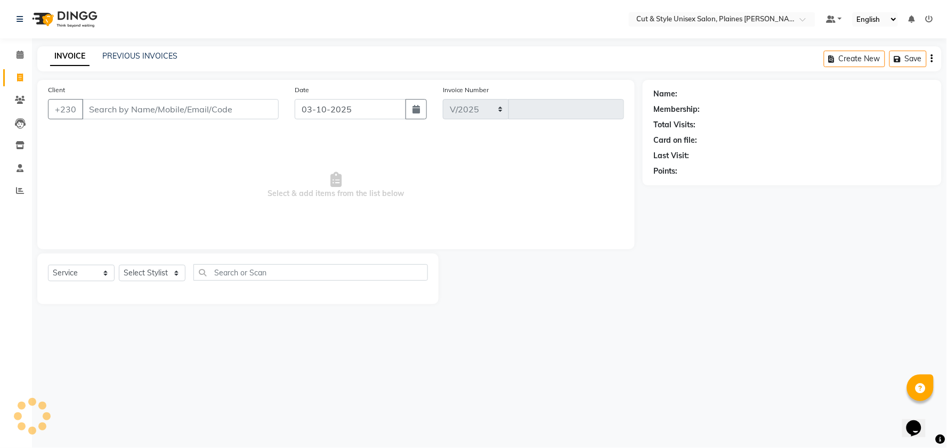
select select "7731"
type input "4445"
click at [165, 275] on select "Select Stylist" at bounding box center [152, 273] width 67 height 17
select select "68910"
click at [119, 265] on select "Select Stylist [PERSON_NAME] Manager [PERSON_NAME]" at bounding box center [152, 273] width 67 height 17
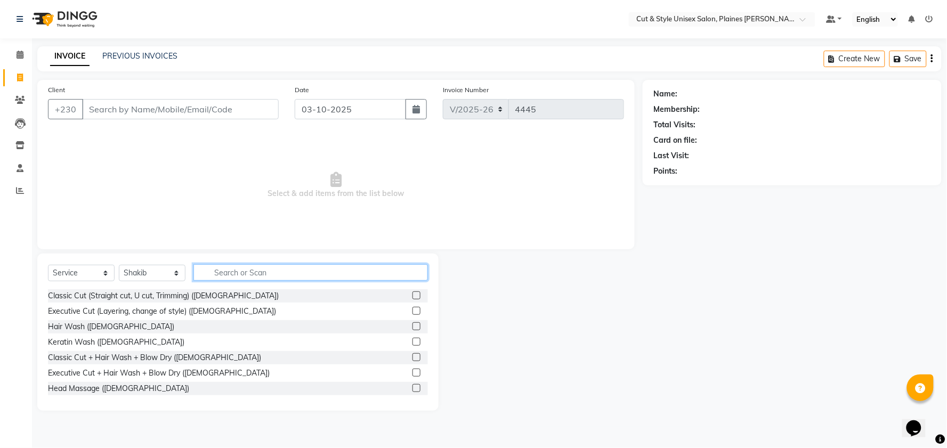
click at [239, 273] on input "text" at bounding box center [310, 272] width 234 height 17
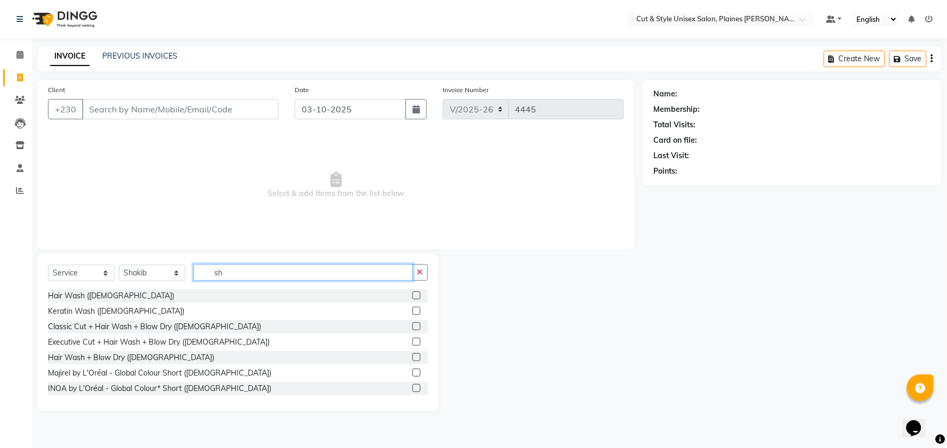
type input "s"
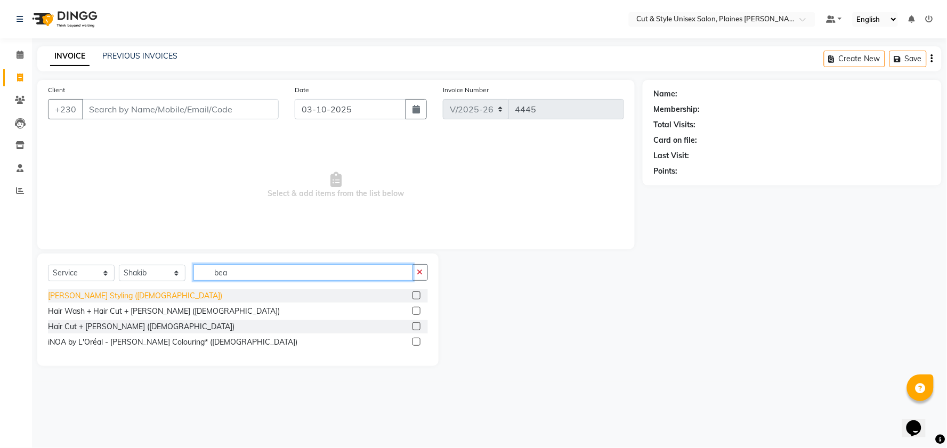
type input "bea"
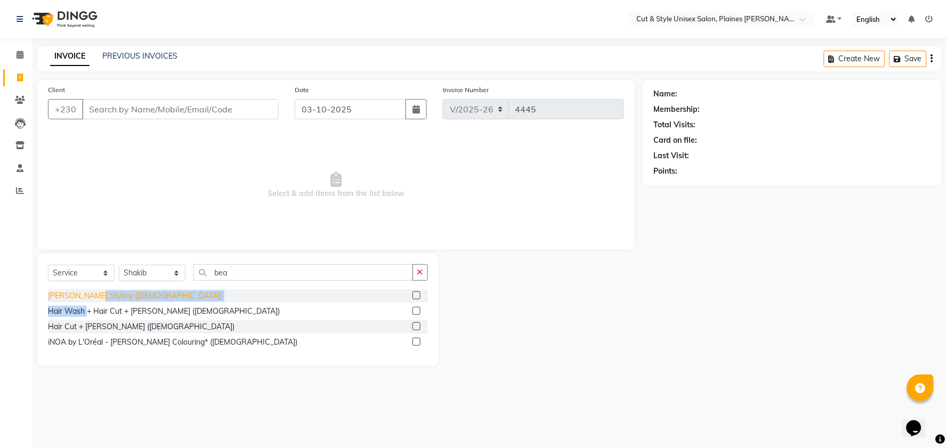
click at [86, 297] on div "[PERSON_NAME] Styling ([DEMOGRAPHIC_DATA])" at bounding box center [135, 295] width 174 height 11
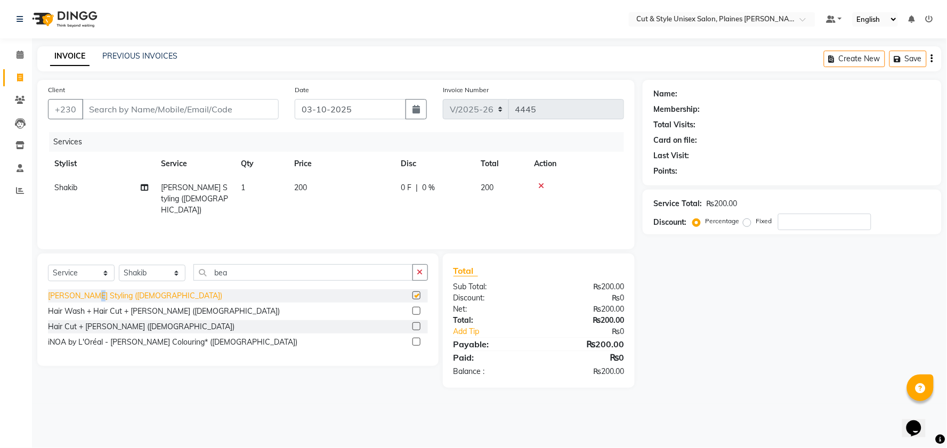
checkbox input "false"
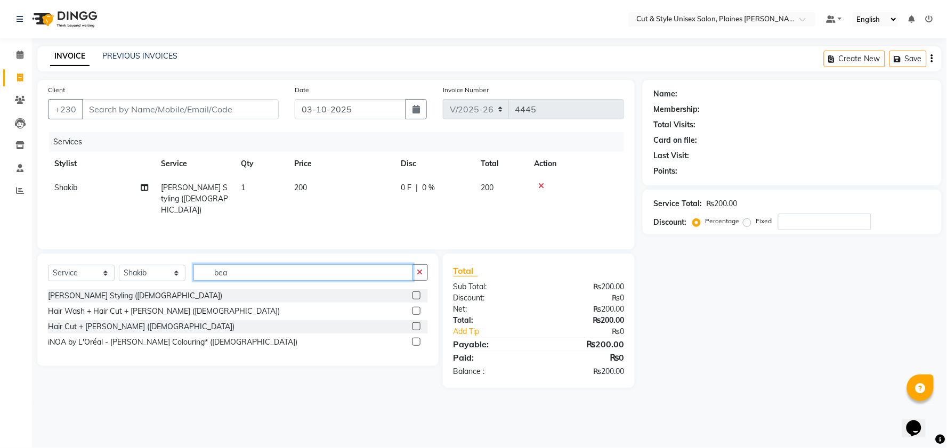
click at [241, 273] on input "bea" at bounding box center [302, 272] width 219 height 17
type input "b"
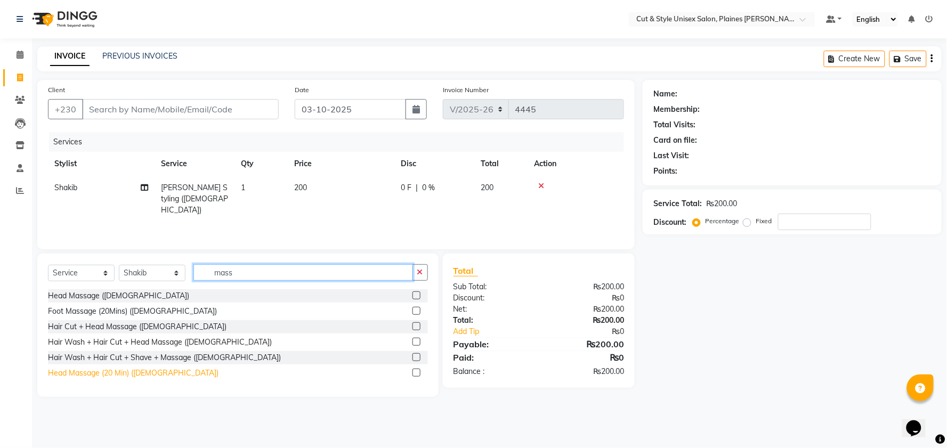
type input "mass"
click at [148, 374] on div "Head Massage (20 Min) ([DEMOGRAPHIC_DATA])" at bounding box center [133, 373] width 170 height 11
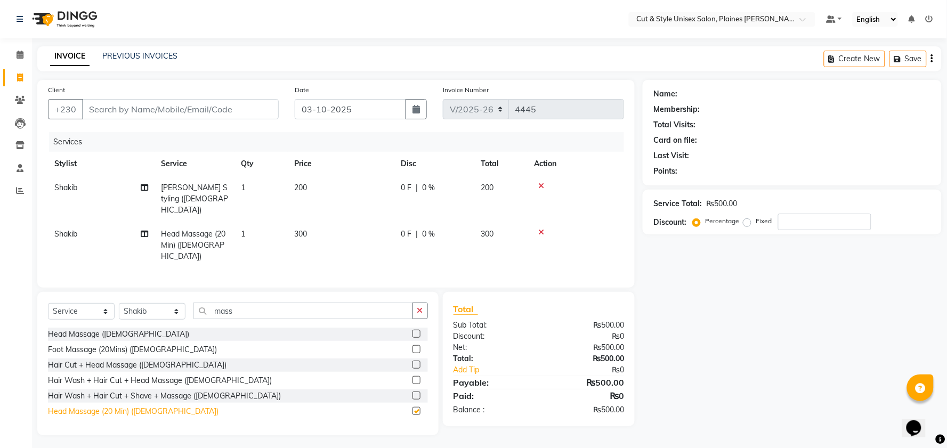
checkbox input "false"
click at [178, 111] on input "Client" at bounding box center [180, 109] width 197 height 20
type input "5"
type input "0"
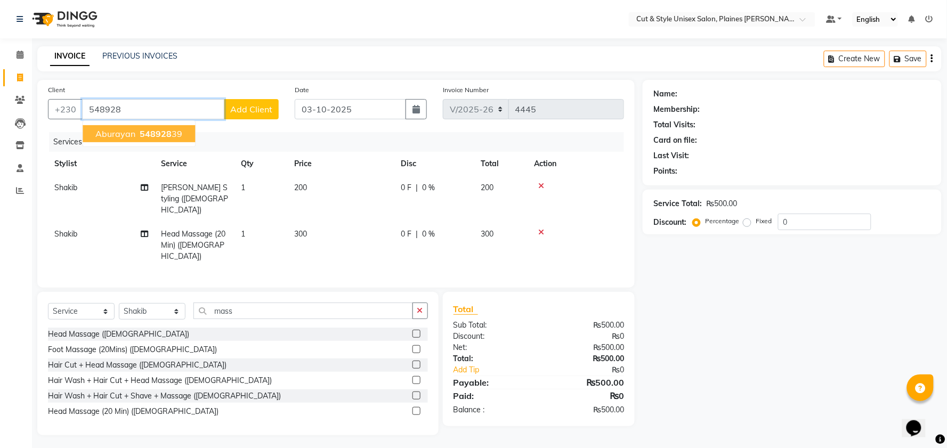
click at [140, 135] on span "548928" at bounding box center [156, 133] width 32 height 11
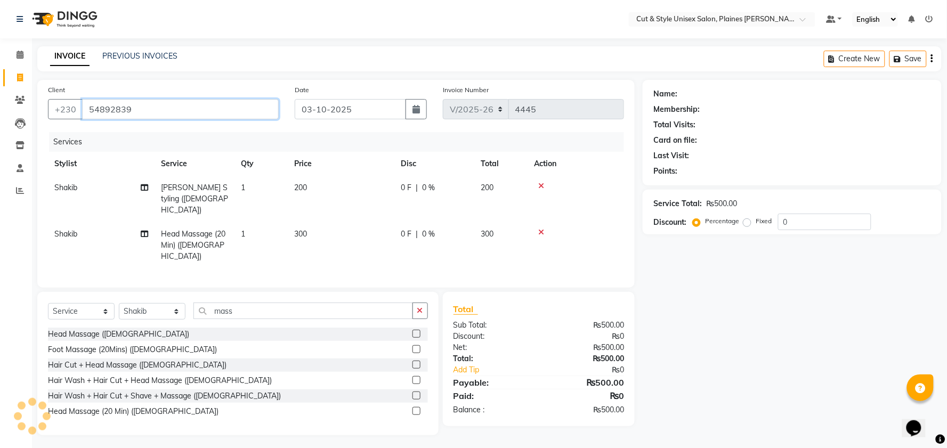
type input "54892839"
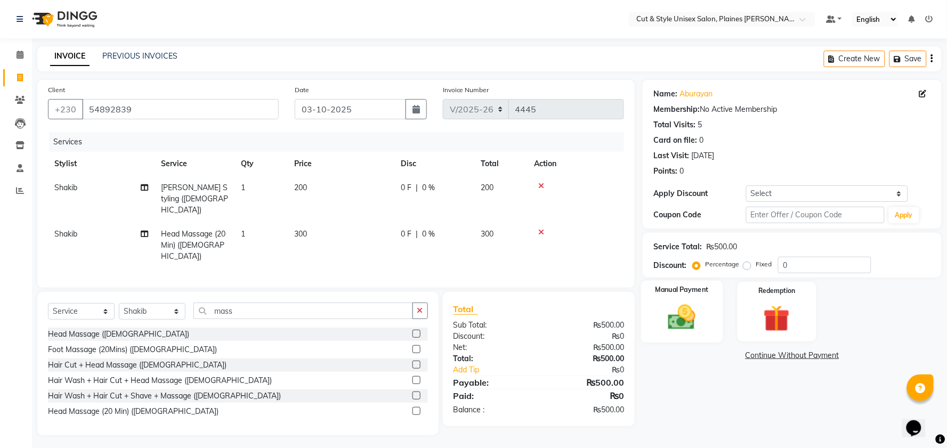
click at [684, 311] on img at bounding box center [681, 317] width 45 height 32
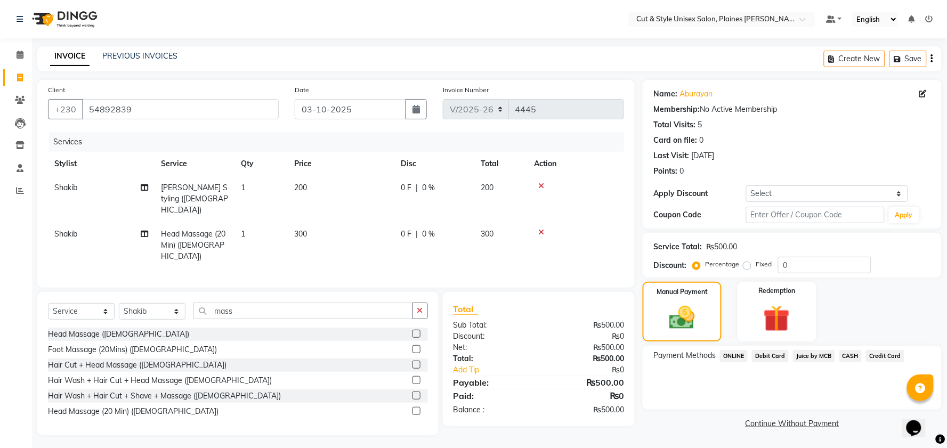
click at [765, 354] on span "Debit Card" at bounding box center [770, 356] width 37 height 12
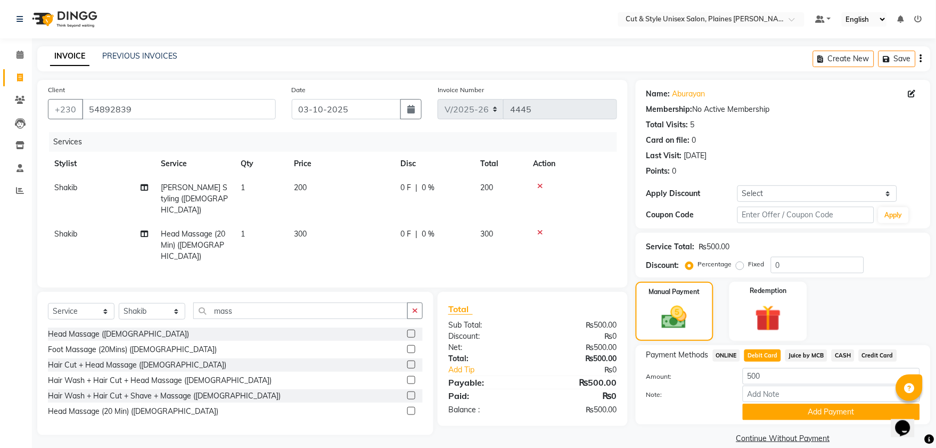
click at [768, 403] on div "Note:" at bounding box center [784, 395] width 290 height 18
click at [770, 408] on button "Add Payment" at bounding box center [831, 412] width 177 height 17
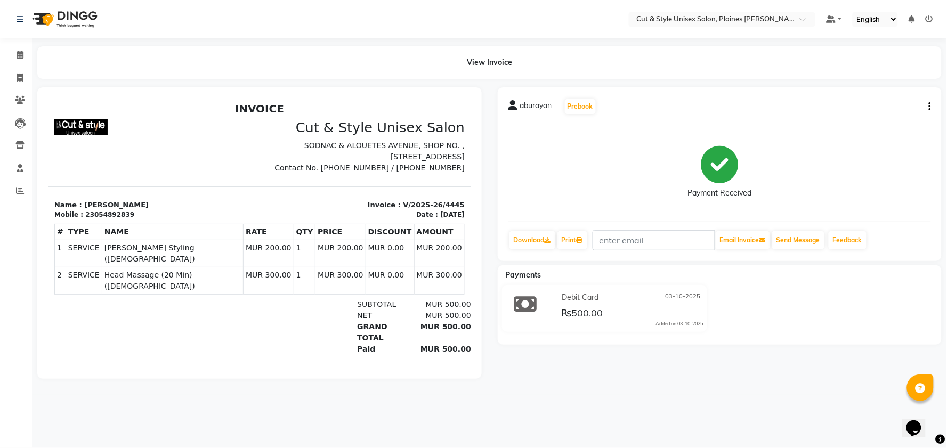
click at [68, 15] on img at bounding box center [63, 19] width 73 height 30
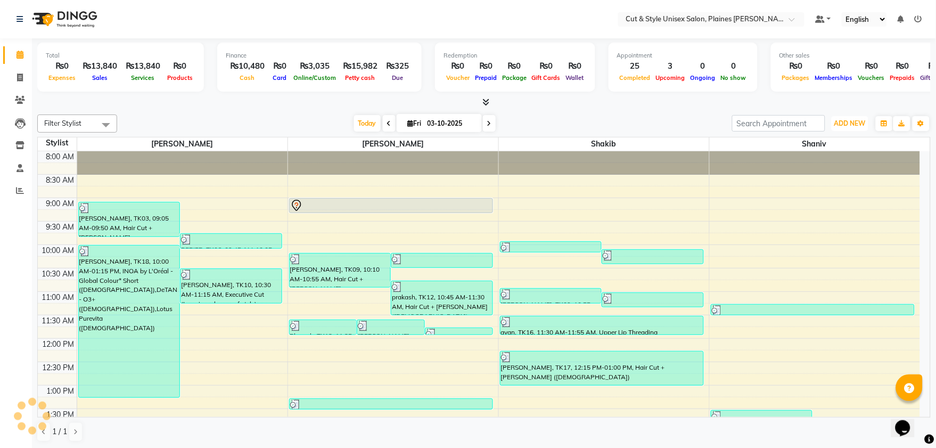
drag, startPoint x: 846, startPoint y: 117, endPoint x: 838, endPoint y: 137, distance: 21.8
click at [846, 118] on button "ADD NEW Toggle Dropdown" at bounding box center [850, 123] width 37 height 15
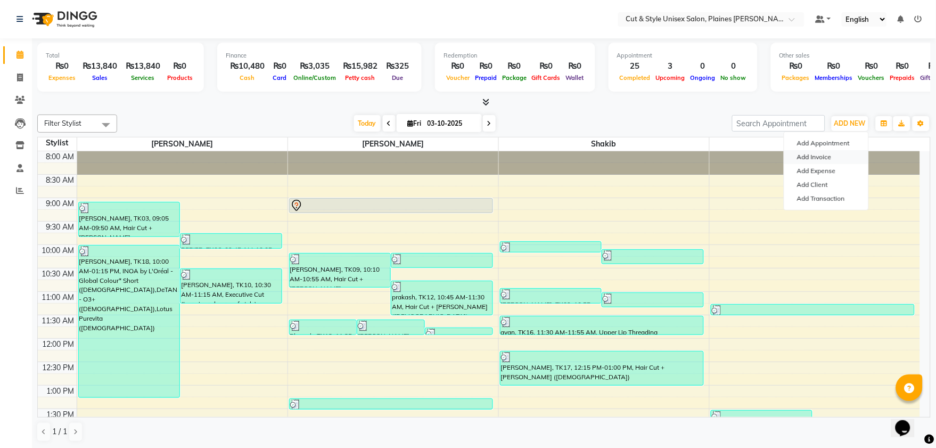
click at [827, 156] on link "Add Invoice" at bounding box center [827, 157] width 84 height 14
select select "service"
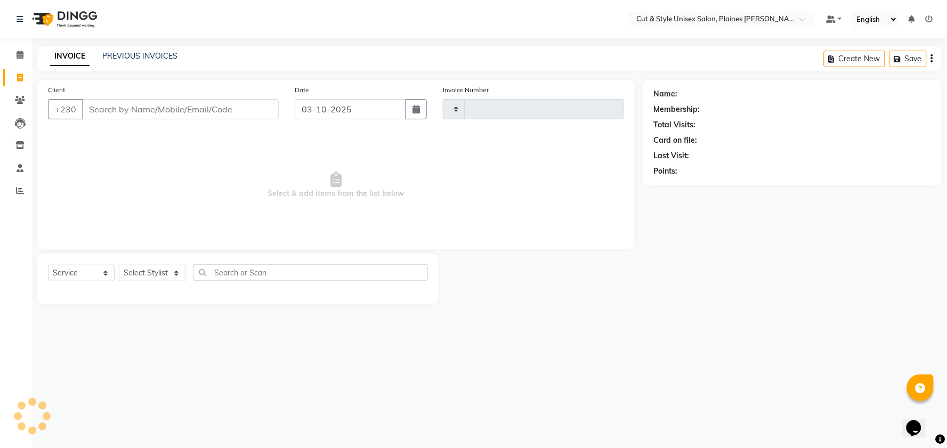
type input "4446"
select select "7731"
click at [143, 271] on select "Select Stylist" at bounding box center [152, 273] width 67 height 17
select select "68908"
click at [119, 265] on select "Select Stylist [PERSON_NAME] Manager [PERSON_NAME]" at bounding box center [152, 273] width 67 height 17
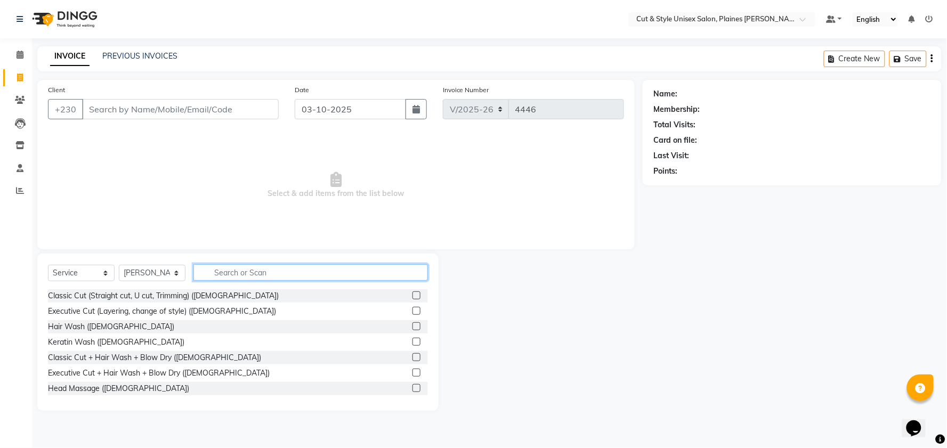
click at [233, 275] on input "text" at bounding box center [310, 272] width 234 height 17
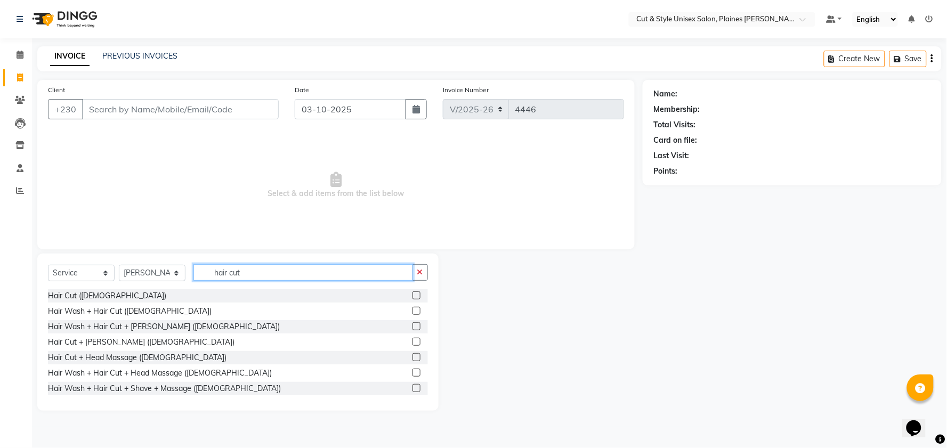
type input "hair cut"
click at [412, 292] on label at bounding box center [416, 295] width 8 height 8
click at [412, 292] on input "checkbox" at bounding box center [415, 295] width 7 height 7
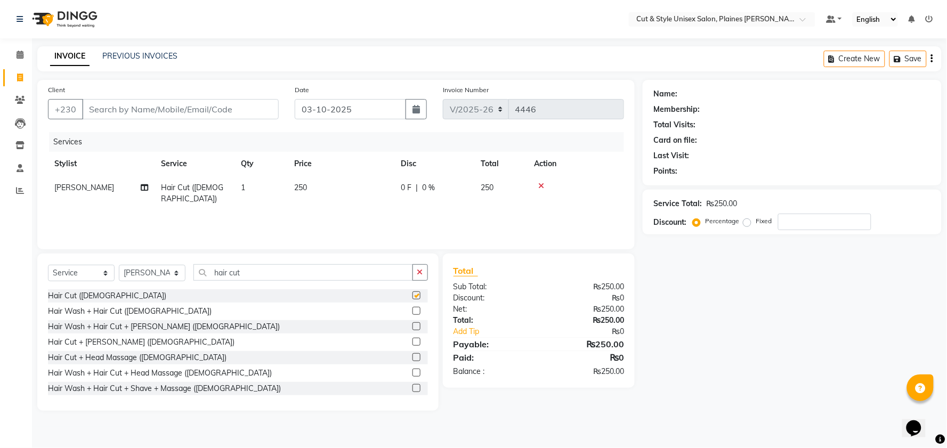
checkbox input "false"
click at [186, 110] on input "Client" at bounding box center [180, 109] width 197 height 20
click at [164, 100] on input "Client" at bounding box center [180, 109] width 197 height 20
click at [156, 111] on input "Client" at bounding box center [180, 109] width 197 height 20
click at [164, 112] on input "Client" at bounding box center [180, 109] width 197 height 20
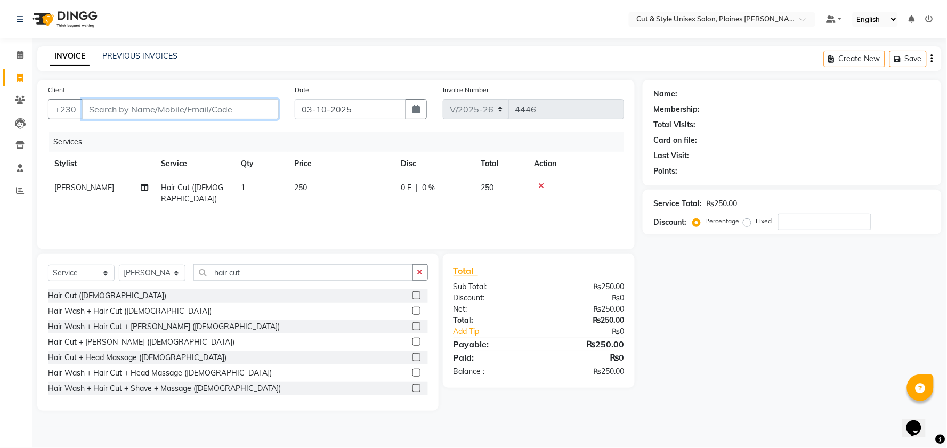
click at [183, 103] on input "Client" at bounding box center [180, 109] width 197 height 20
type input "5"
type input "0"
click at [150, 108] on input "5256601" at bounding box center [153, 109] width 142 height 20
click at [142, 108] on input "5256601" at bounding box center [153, 109] width 142 height 20
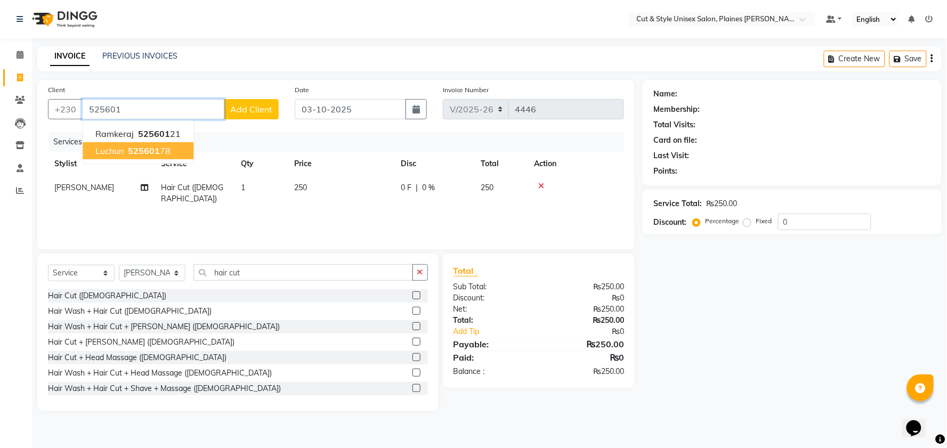
click at [176, 145] on button "luchun 525601 78" at bounding box center [138, 150] width 111 height 17
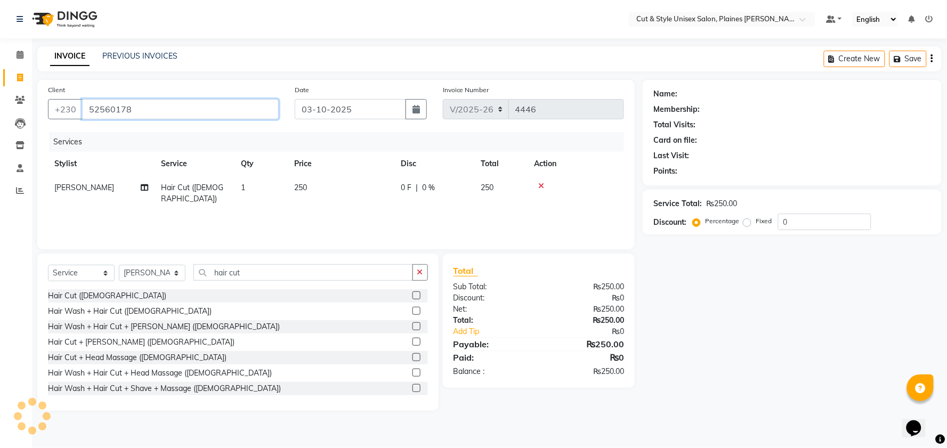
type input "52560178"
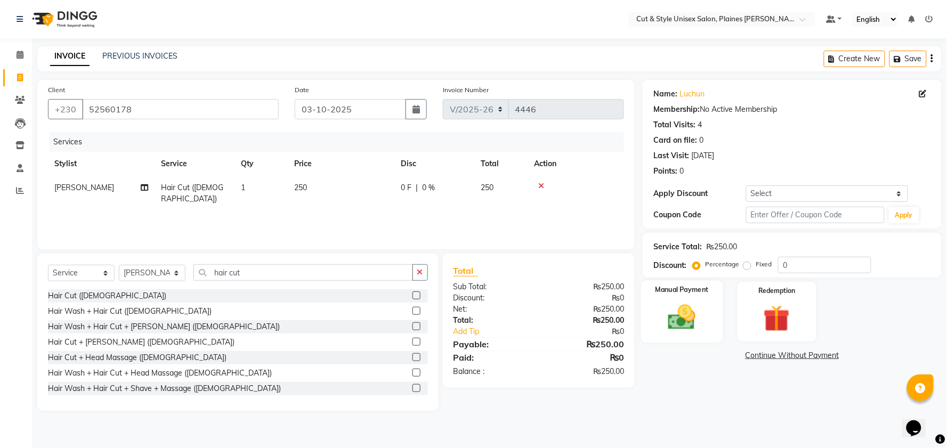
click at [669, 305] on img at bounding box center [681, 317] width 45 height 32
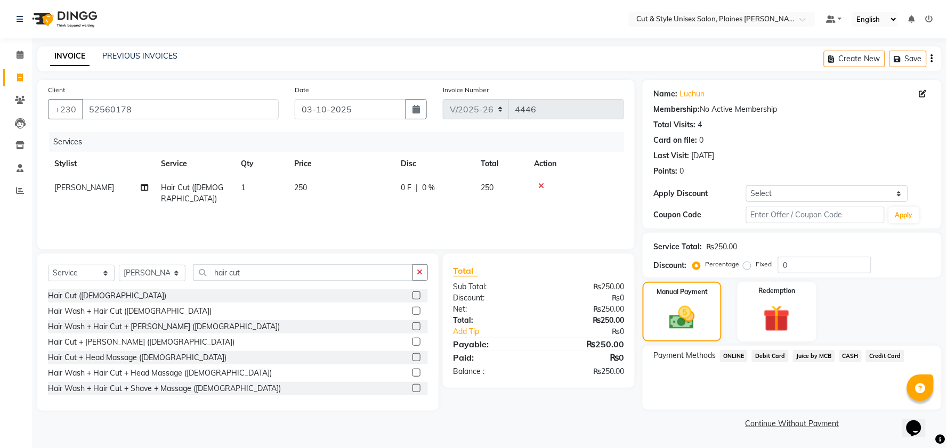
click at [775, 352] on span "Debit Card" at bounding box center [770, 356] width 37 height 12
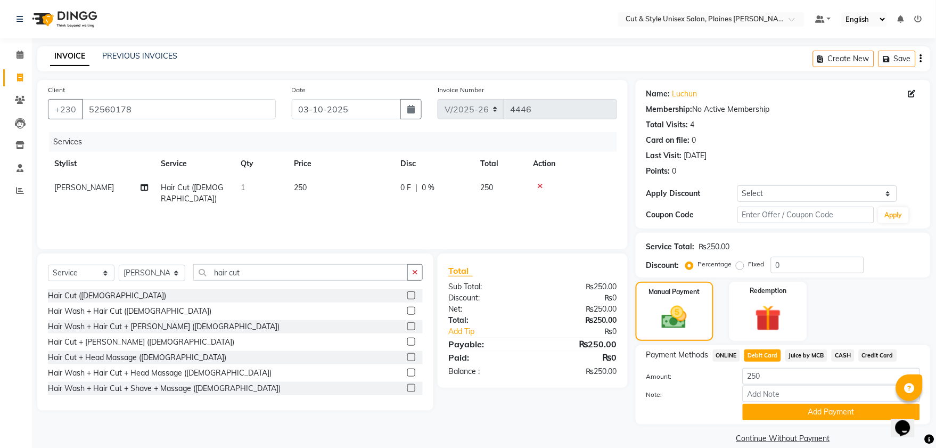
click at [762, 389] on div "Note:" at bounding box center [784, 395] width 290 height 18
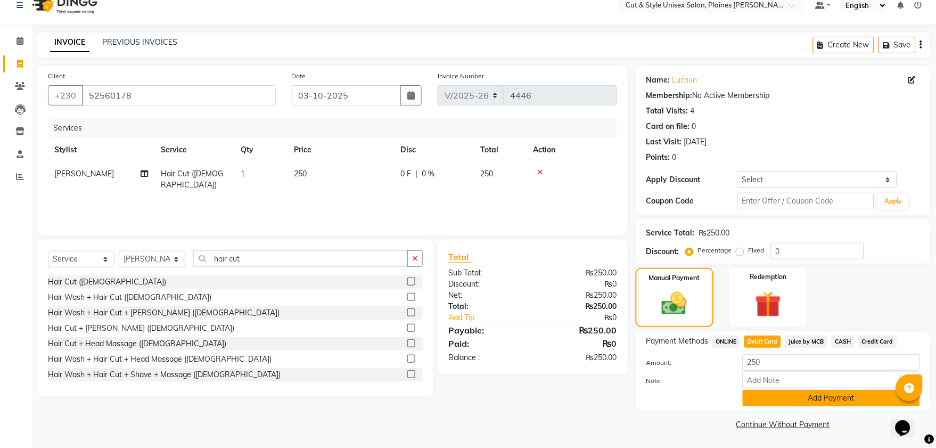
click at [762, 401] on button "Add Payment" at bounding box center [831, 398] width 177 height 17
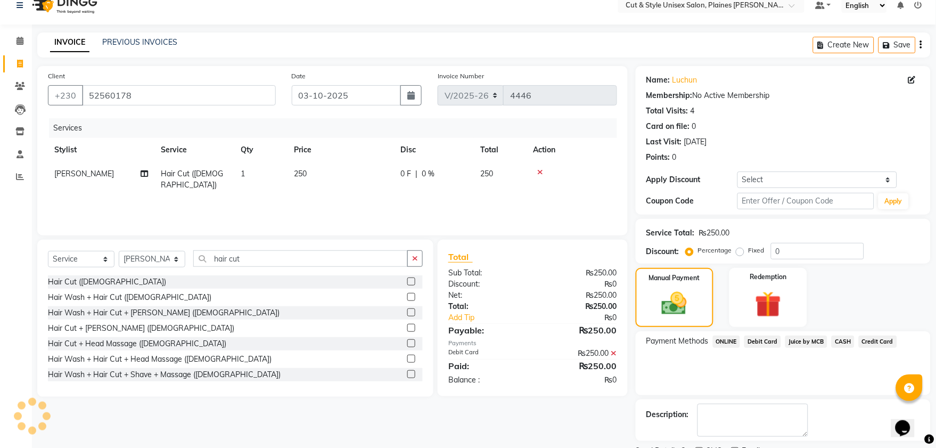
scroll to position [59, 0]
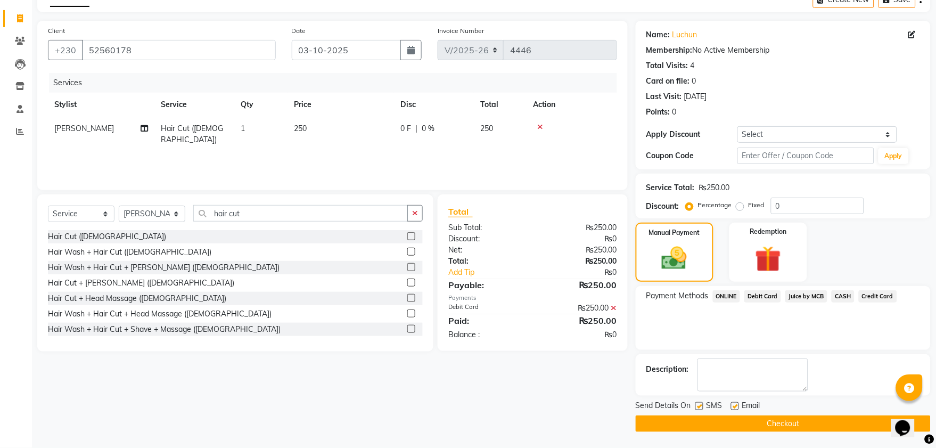
click at [758, 422] on button "Checkout" at bounding box center [783, 423] width 295 height 17
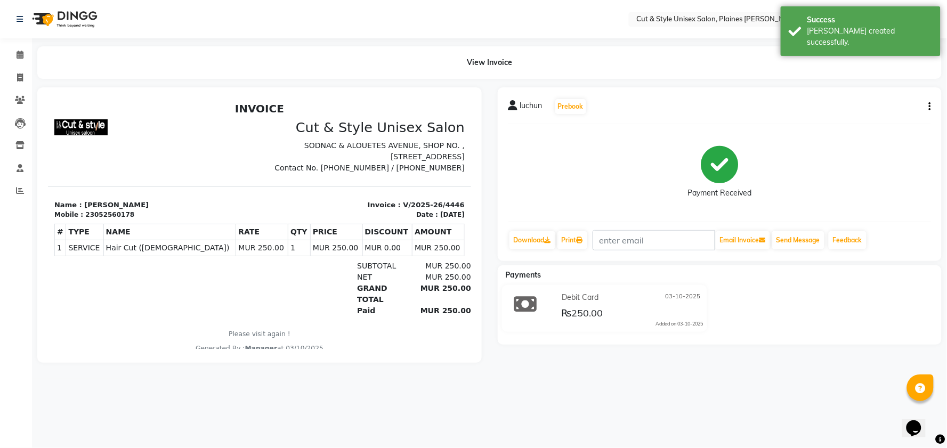
click at [68, 17] on img at bounding box center [63, 19] width 73 height 30
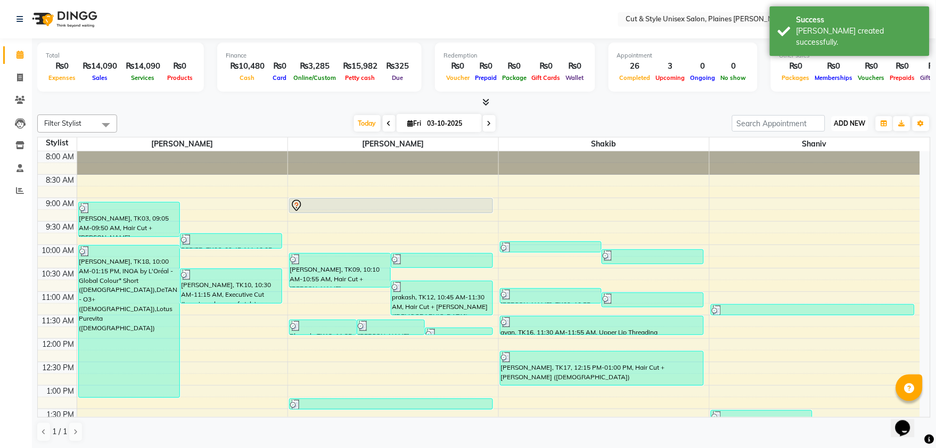
click at [850, 126] on span "ADD NEW" at bounding box center [850, 123] width 31 height 8
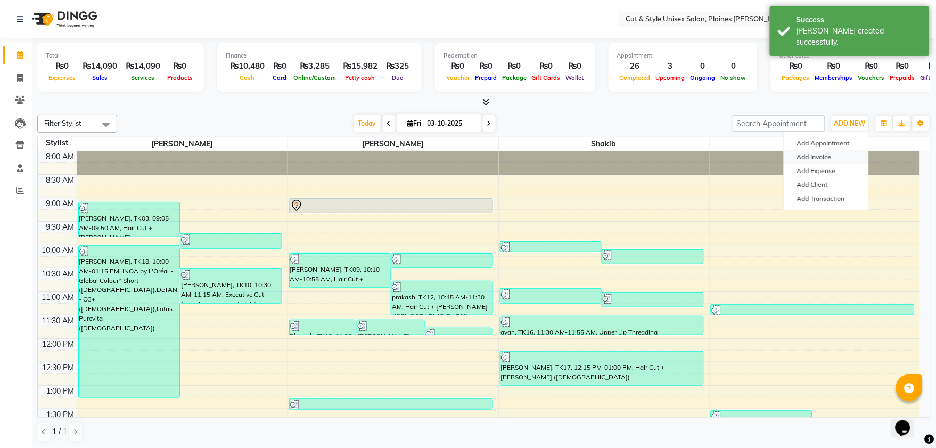
click at [817, 160] on link "Add Invoice" at bounding box center [827, 157] width 84 height 14
select select "service"
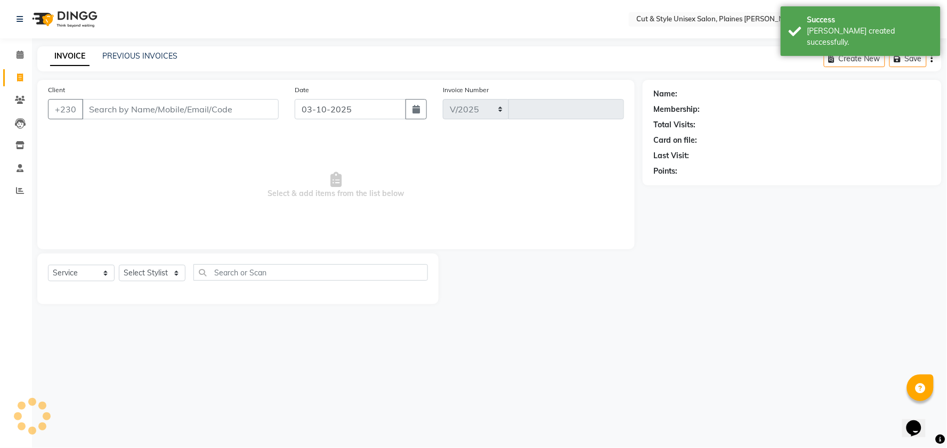
select select "7731"
type input "4447"
click at [154, 275] on select "Select Stylist" at bounding box center [152, 273] width 67 height 17
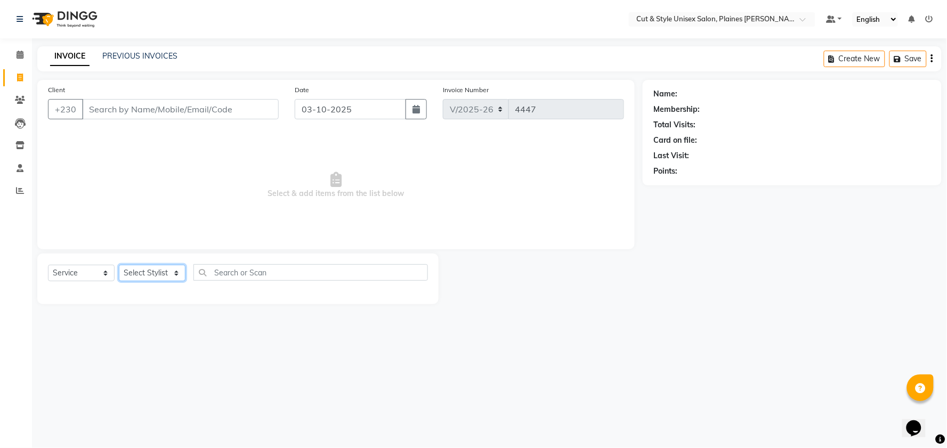
select select "68909"
click at [119, 265] on select "Select Stylist [PERSON_NAME] Manager [PERSON_NAME]" at bounding box center [152, 273] width 67 height 17
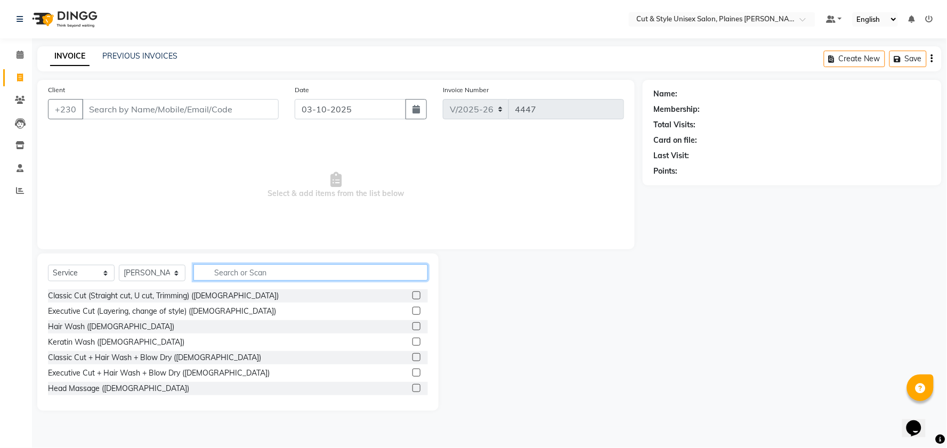
click at [216, 273] on input "text" at bounding box center [310, 272] width 234 height 17
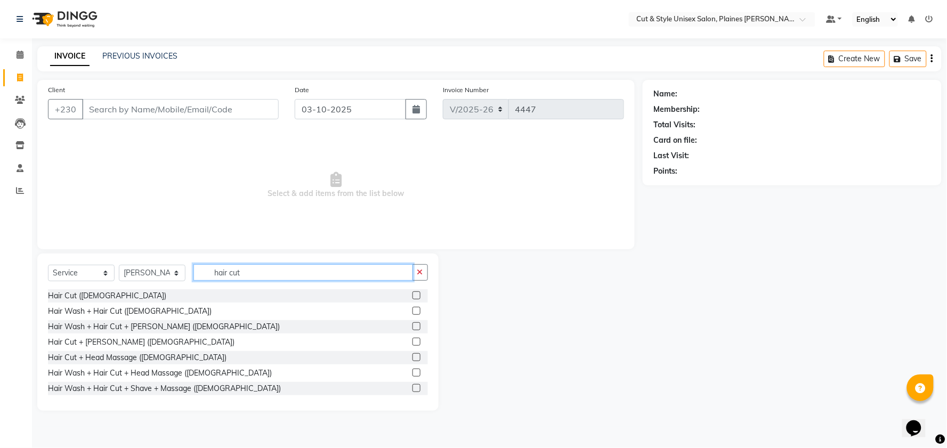
type input "hair cut"
click at [412, 339] on label at bounding box center [416, 342] width 8 height 8
click at [412, 339] on input "checkbox" at bounding box center [415, 342] width 7 height 7
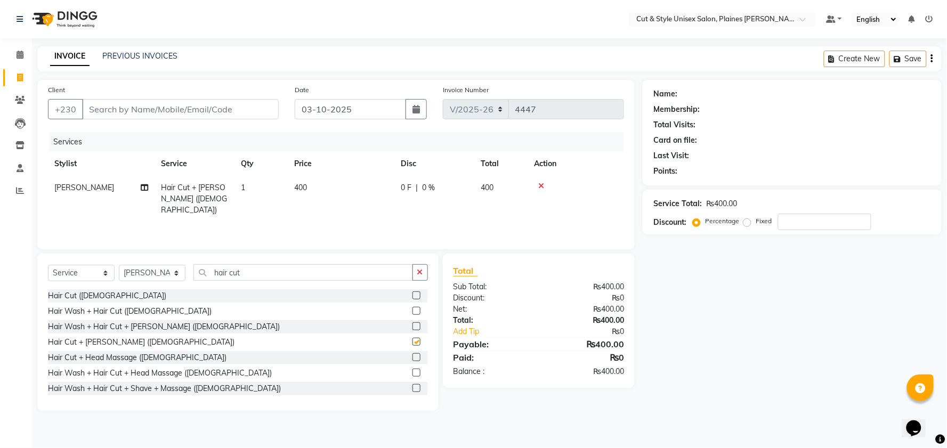
checkbox input "false"
click at [214, 108] on input "Client" at bounding box center [180, 109] width 197 height 20
click at [216, 116] on input "Client" at bounding box center [180, 109] width 197 height 20
type input "5"
type input "0"
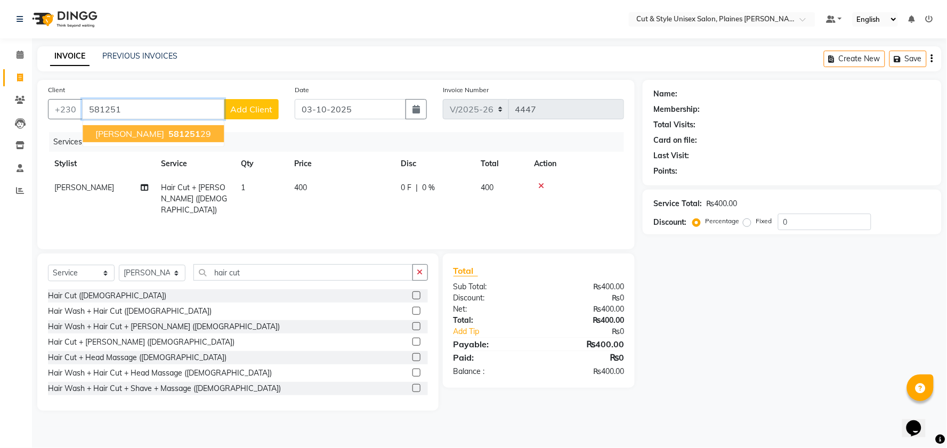
click at [203, 132] on ngb-highlight "581251 29" at bounding box center [188, 133] width 45 height 11
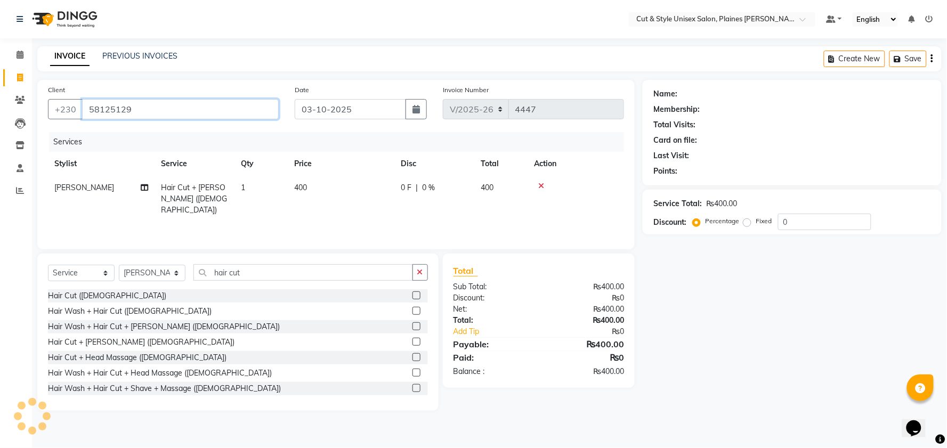
type input "58125129"
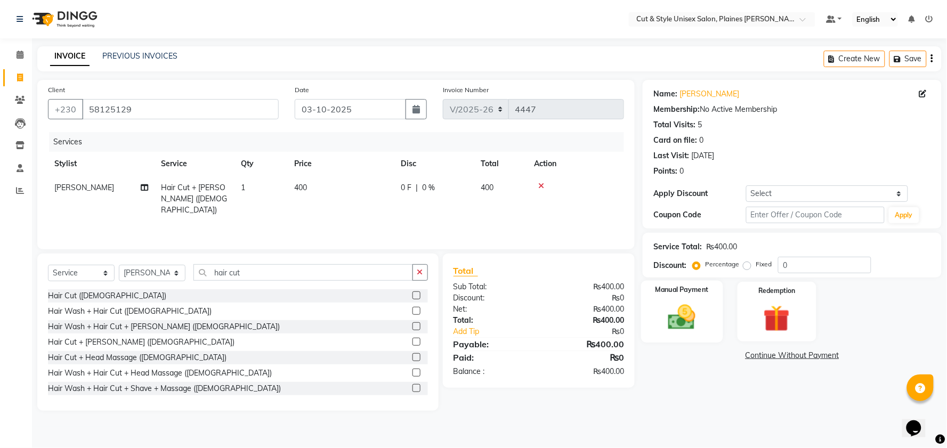
click at [676, 322] on img at bounding box center [681, 317] width 45 height 32
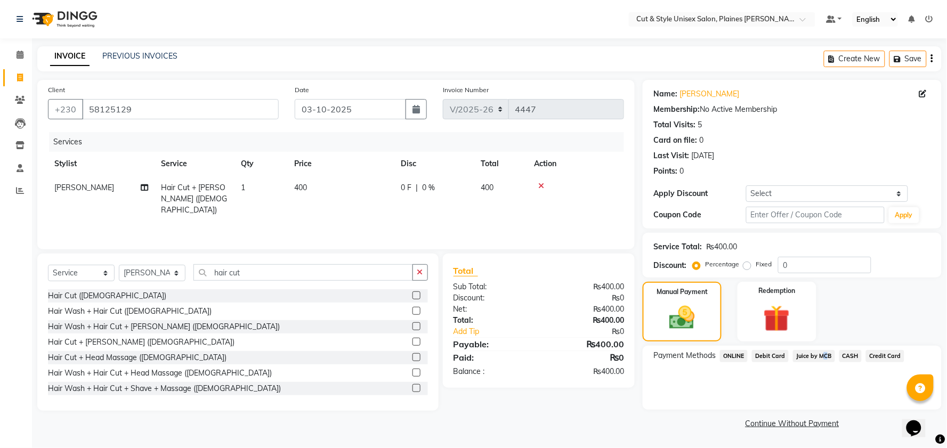
click at [818, 354] on span "Juice by MCB" at bounding box center [814, 356] width 42 height 12
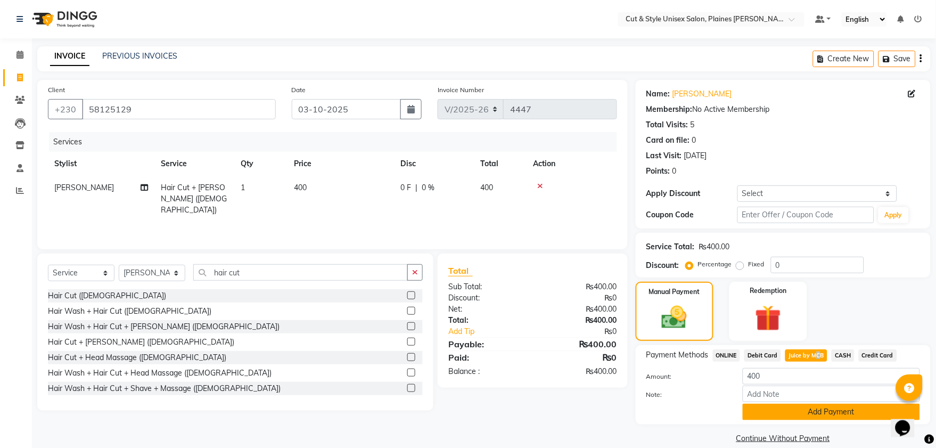
scroll to position [14, 0]
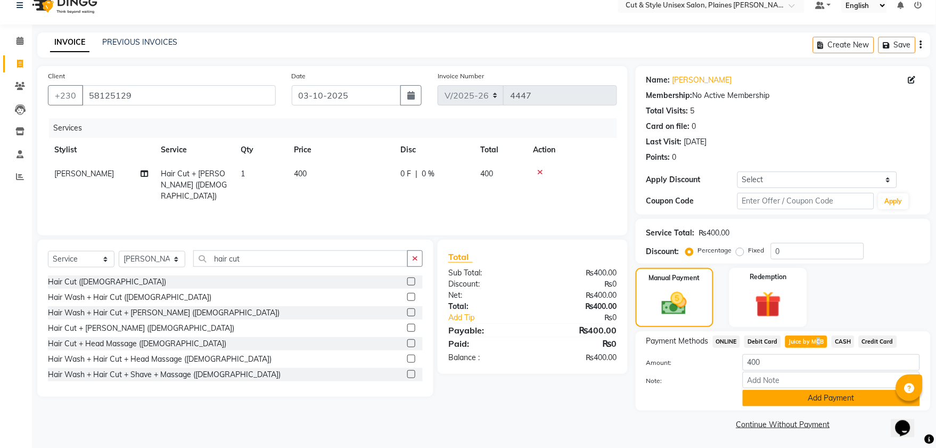
click at [808, 398] on button "Add Payment" at bounding box center [831, 398] width 177 height 17
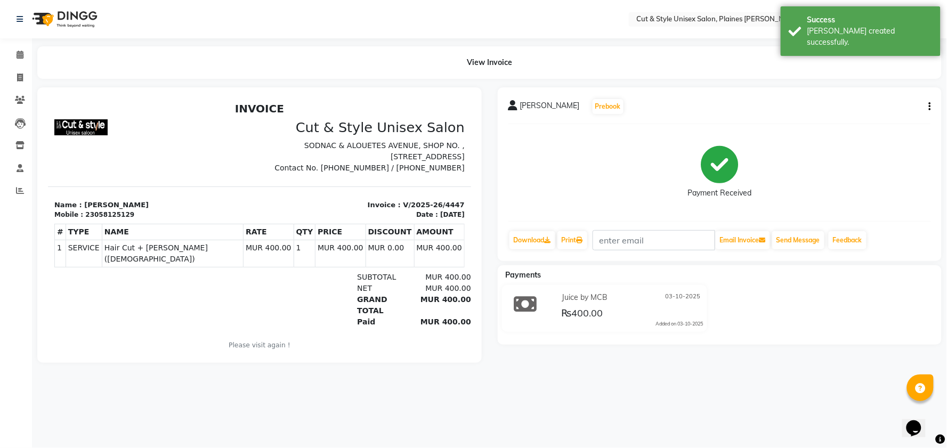
click at [72, 16] on img at bounding box center [63, 19] width 73 height 30
